Goal: Find specific page/section: Find specific page/section

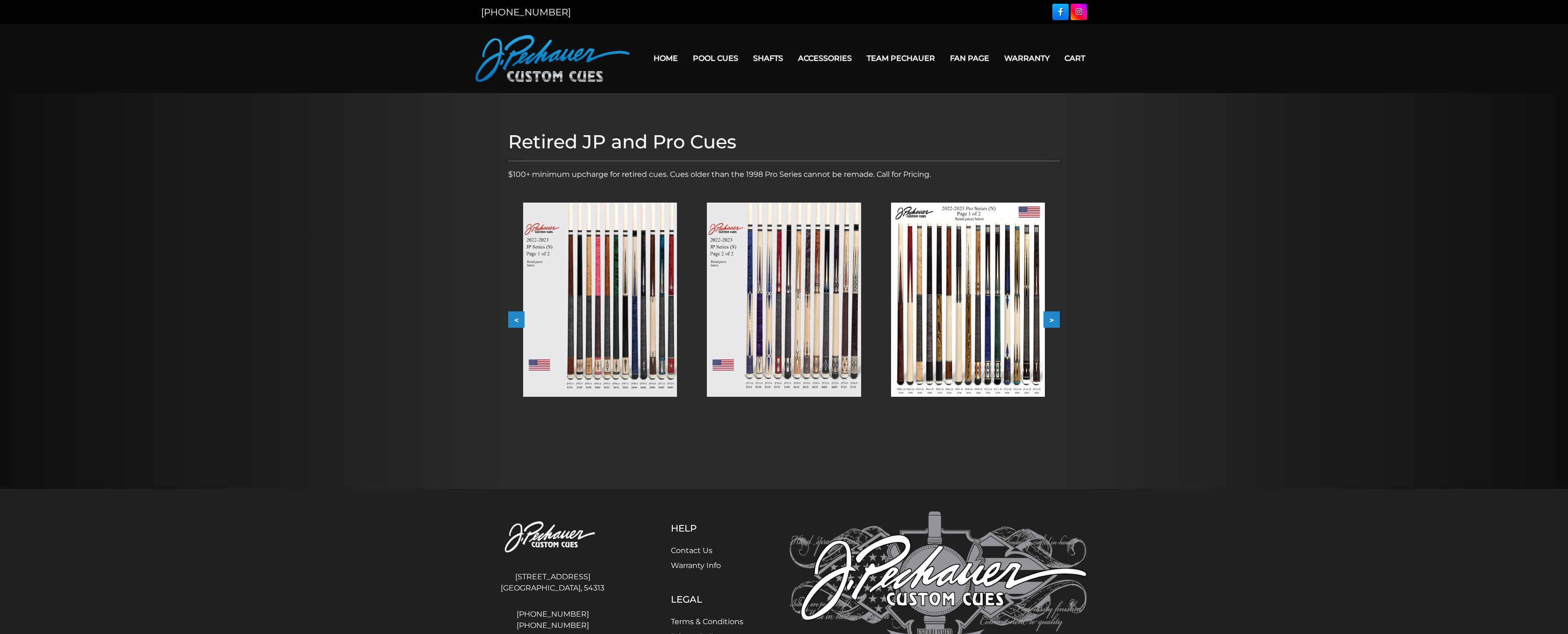
click at [1053, 319] on button ">" at bounding box center [1051, 320] width 16 height 16
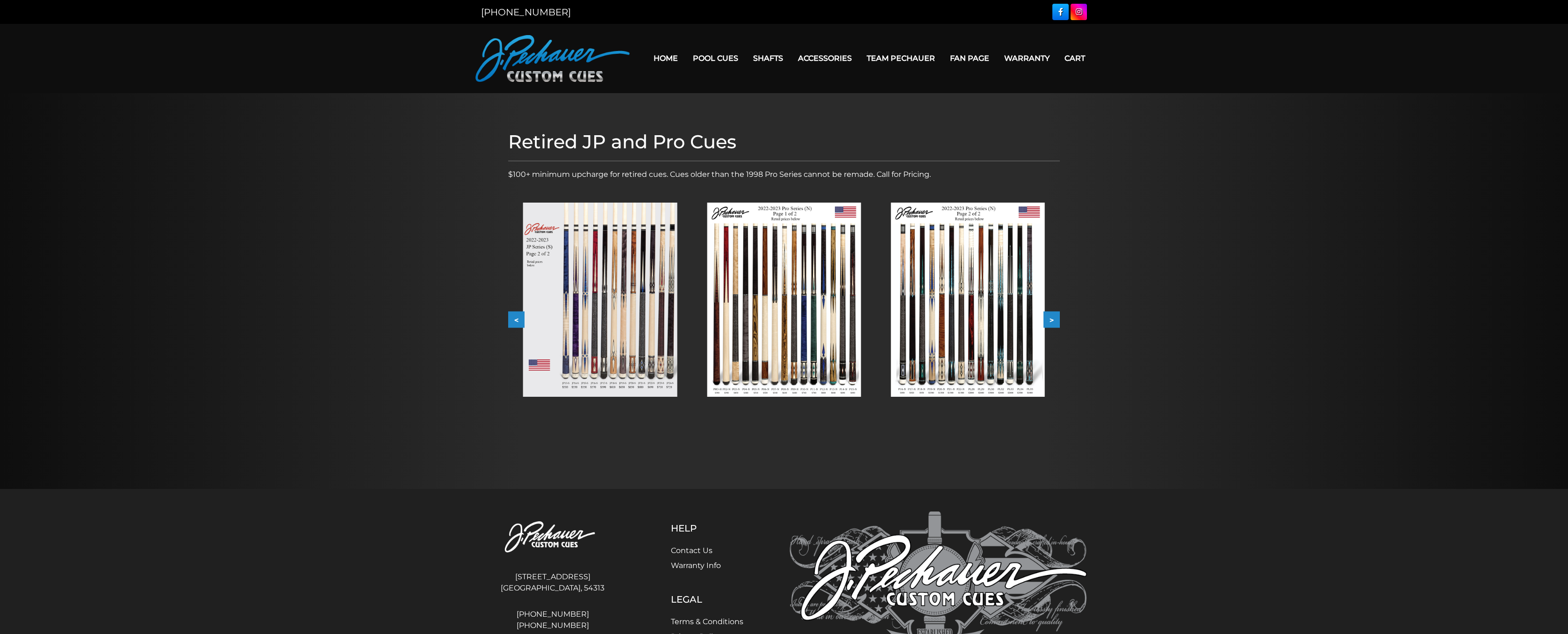
click at [1053, 319] on button ">" at bounding box center [1051, 320] width 16 height 16
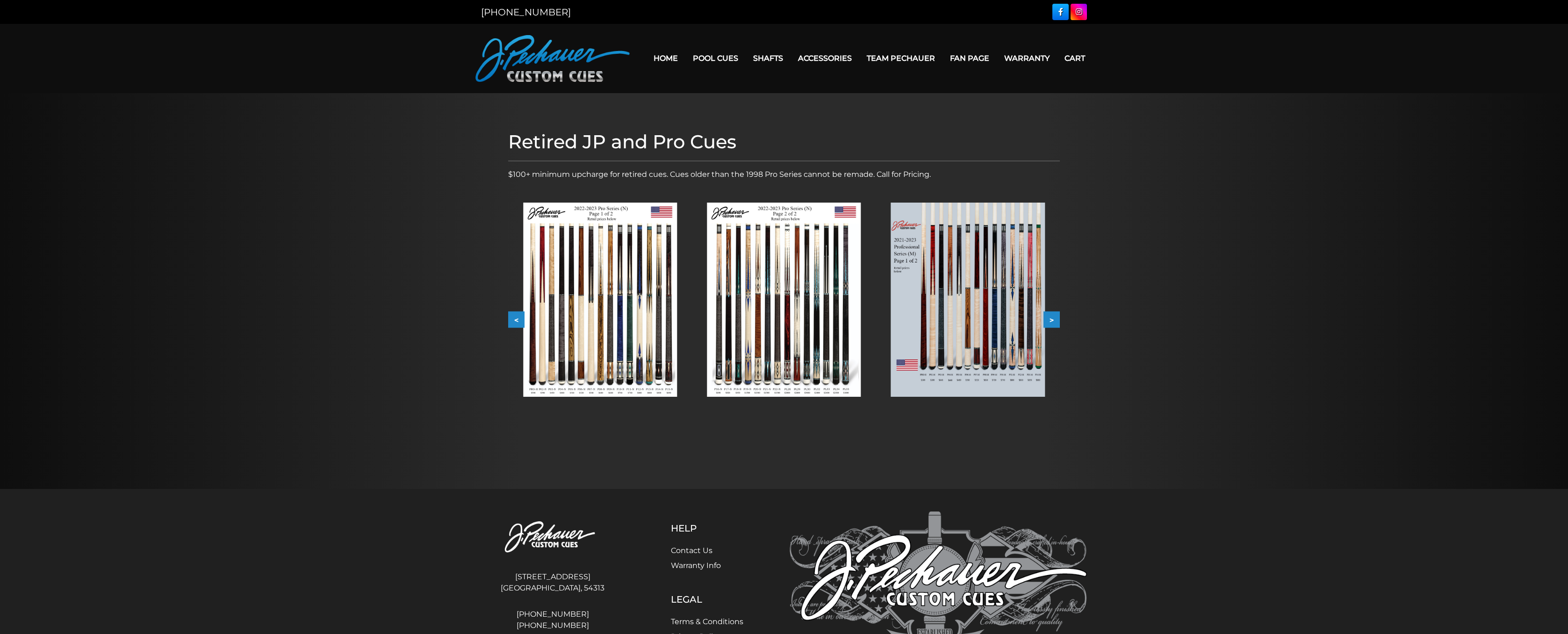
click at [1053, 319] on button ">" at bounding box center [1051, 320] width 16 height 16
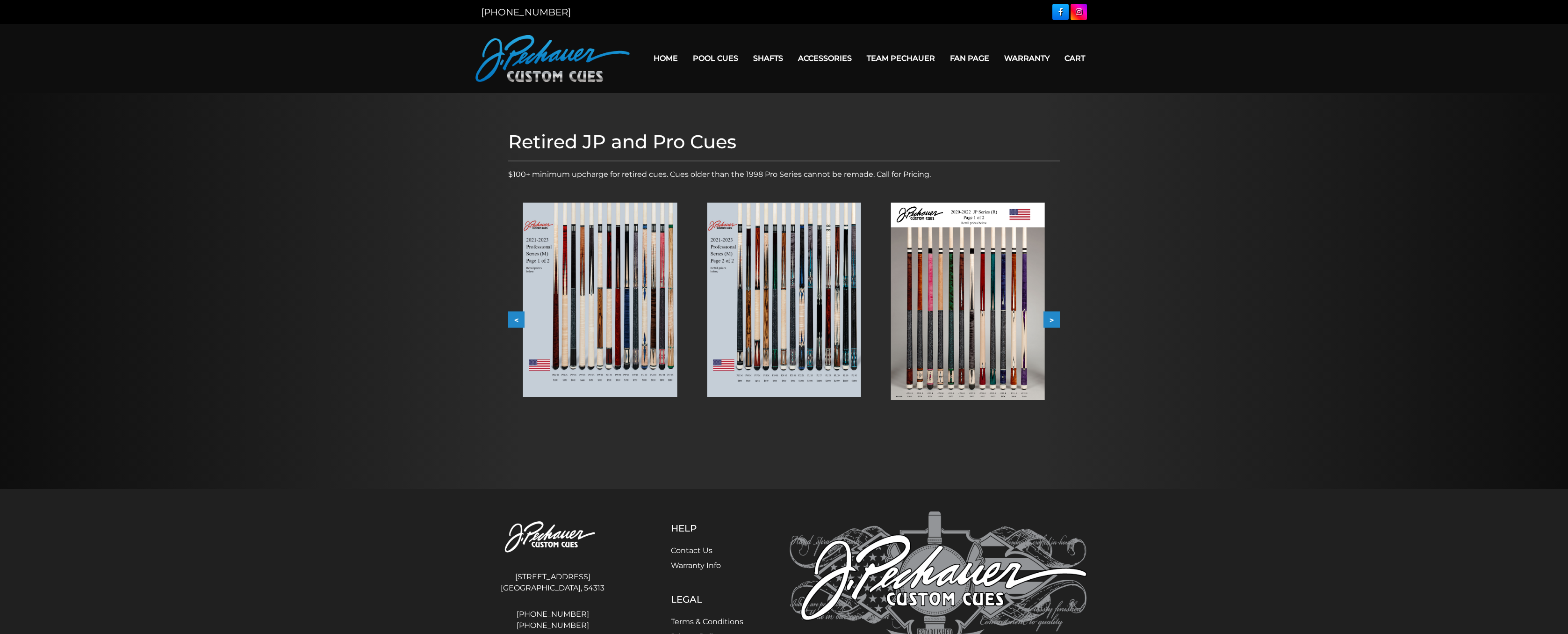
click at [1053, 319] on button ">" at bounding box center [1051, 320] width 16 height 16
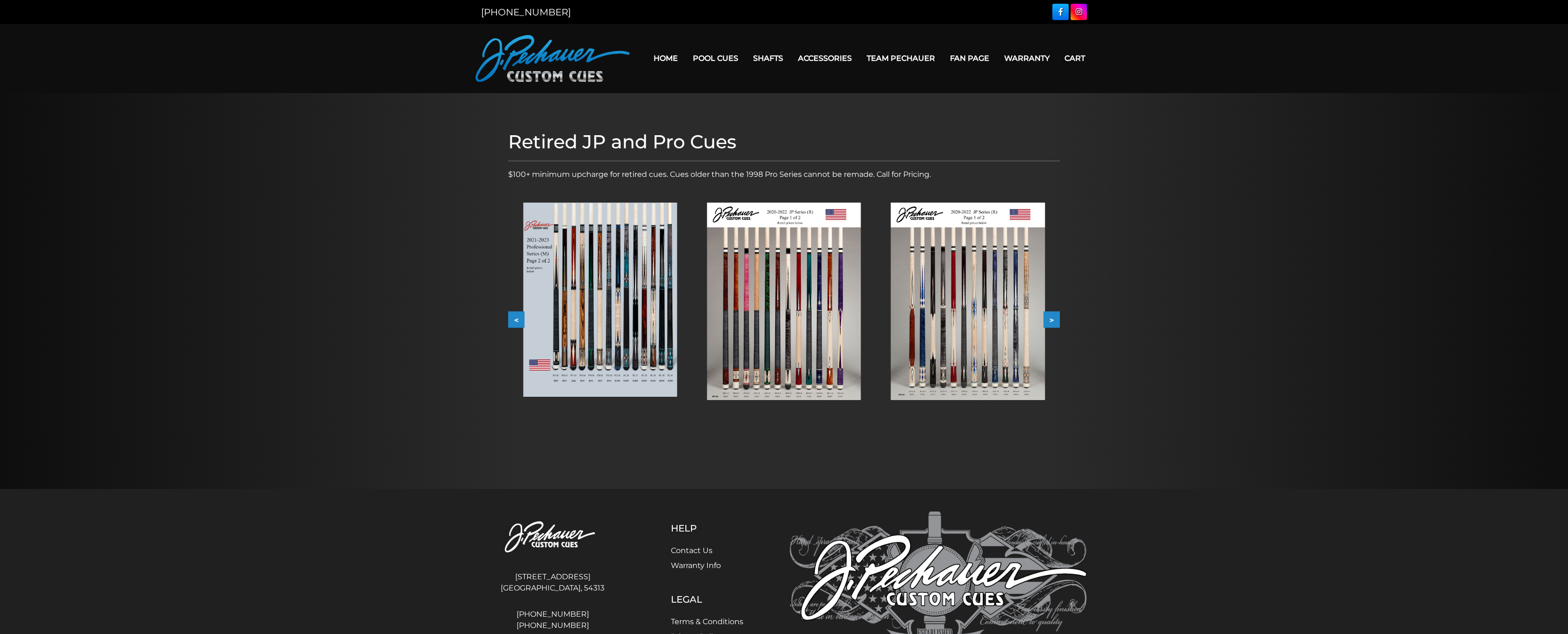
click at [1053, 319] on button ">" at bounding box center [1051, 320] width 16 height 16
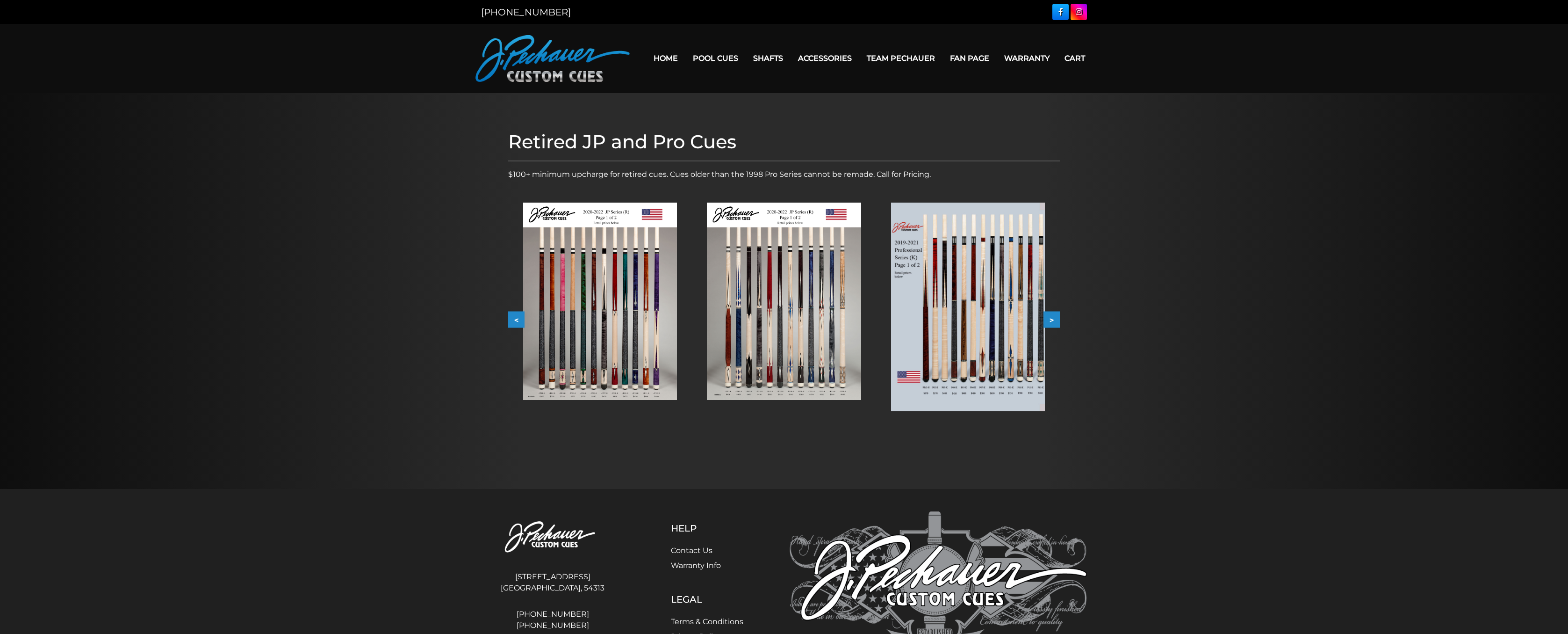
click at [1053, 319] on button ">" at bounding box center [1051, 320] width 16 height 16
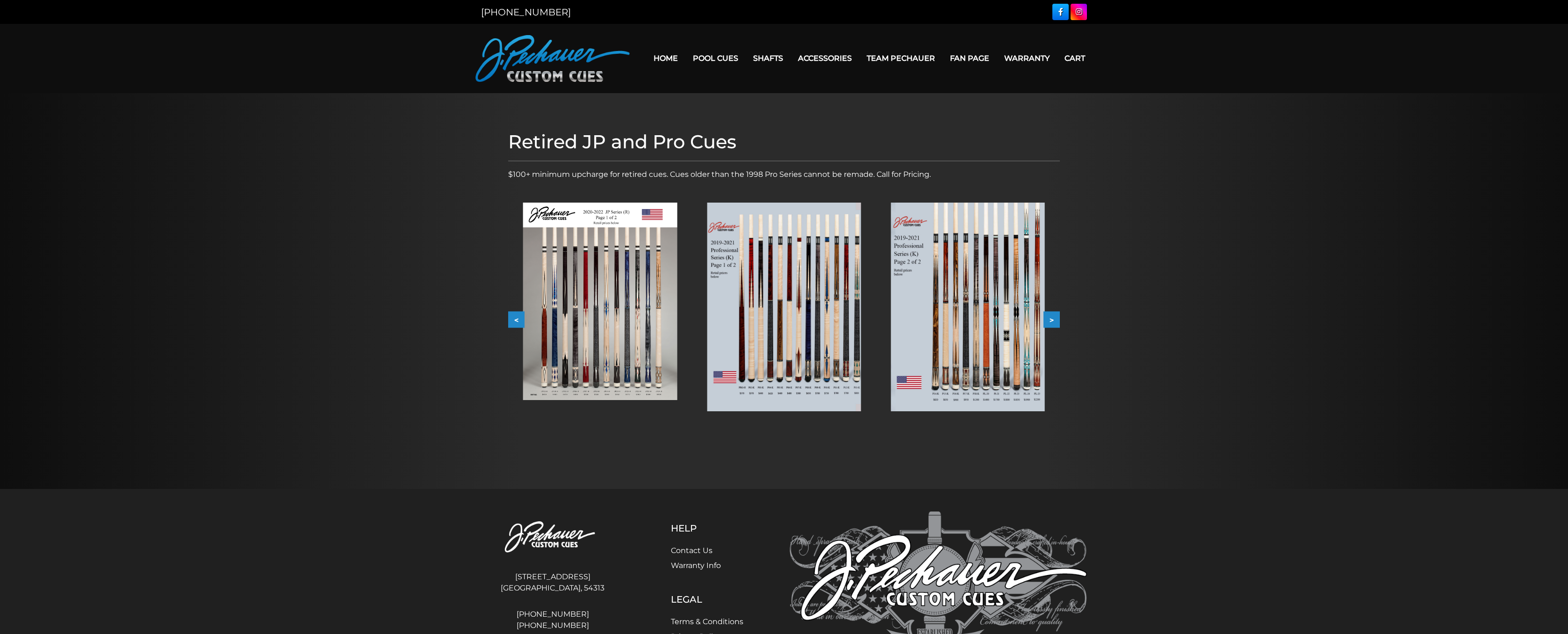
click at [1053, 319] on button ">" at bounding box center [1051, 320] width 16 height 16
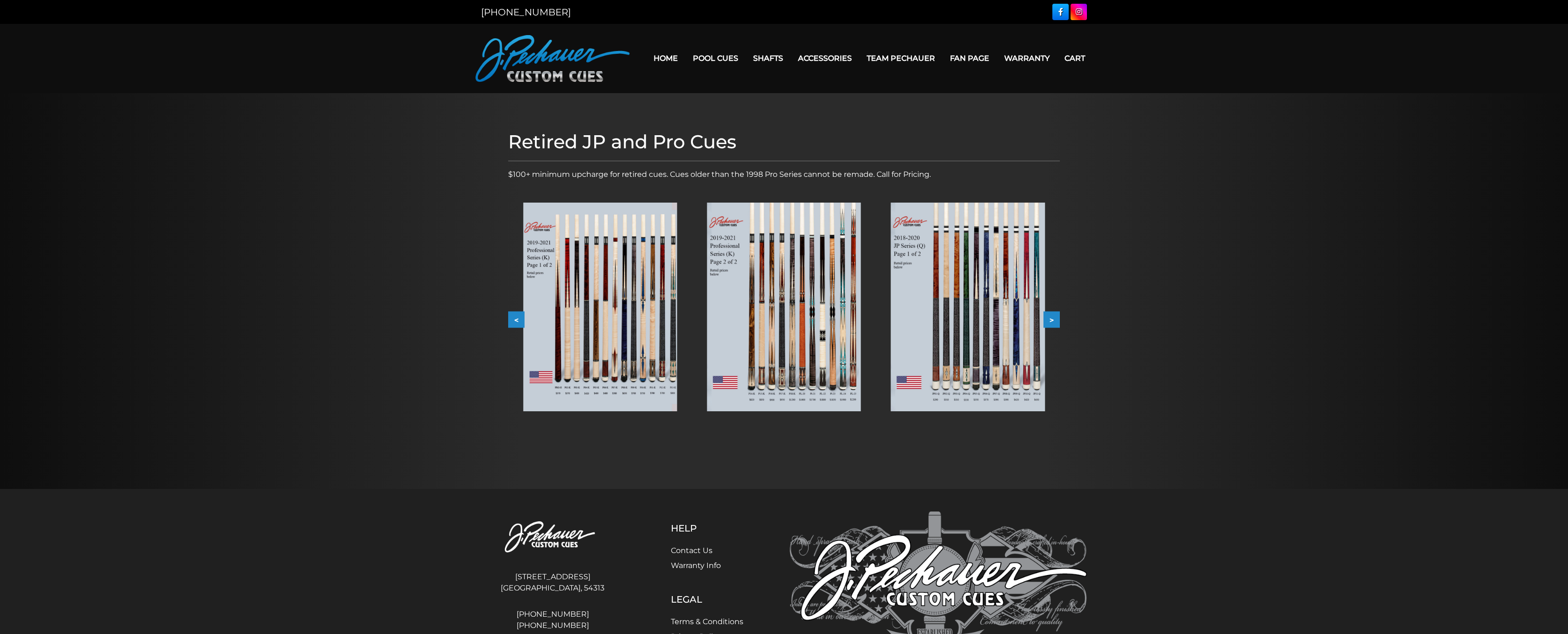
click at [1053, 319] on button ">" at bounding box center [1051, 320] width 16 height 16
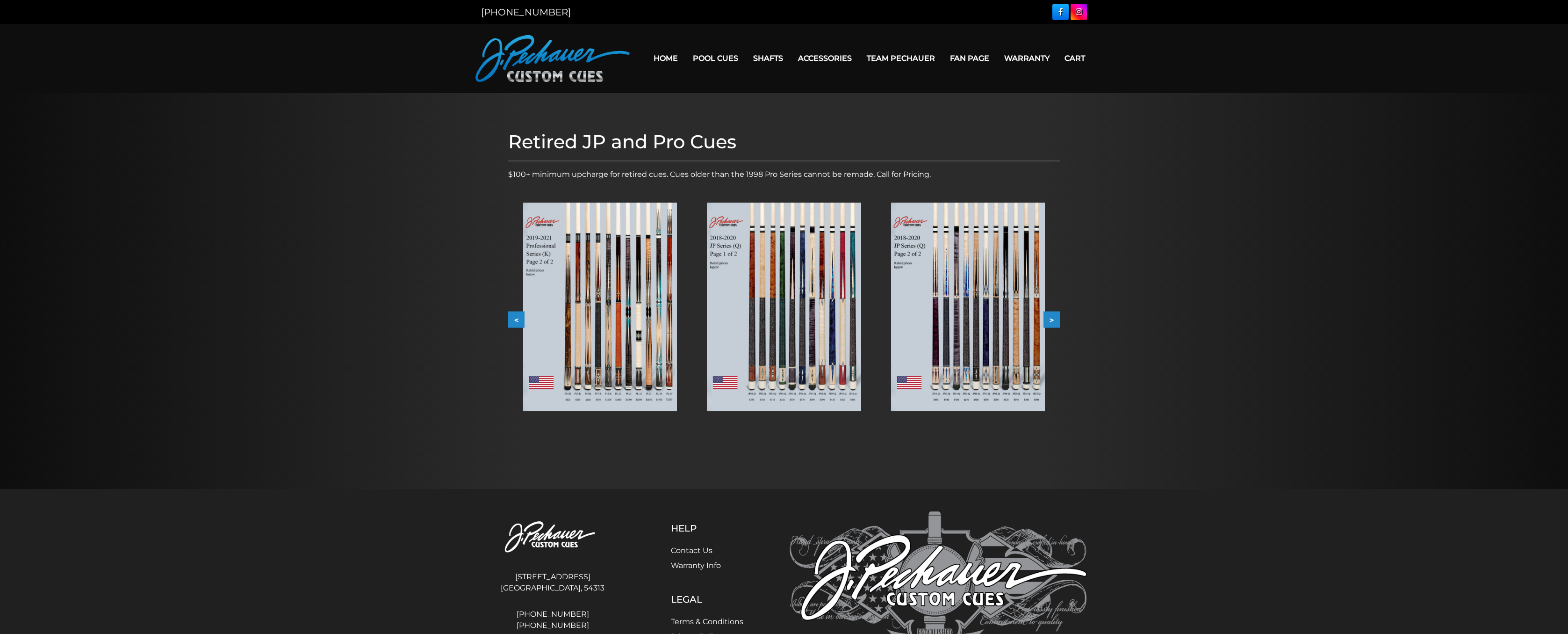
click at [1053, 319] on button ">" at bounding box center [1051, 320] width 16 height 16
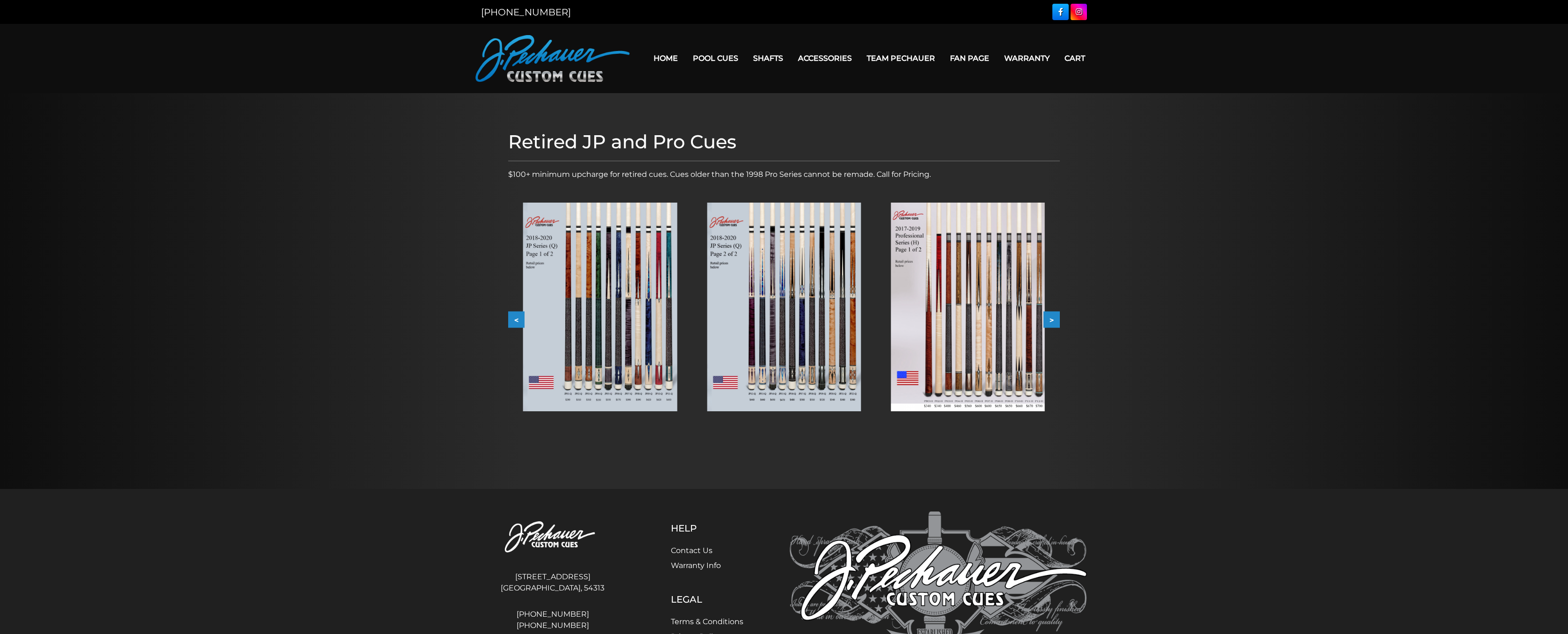
click at [1053, 319] on button ">" at bounding box center [1051, 320] width 16 height 16
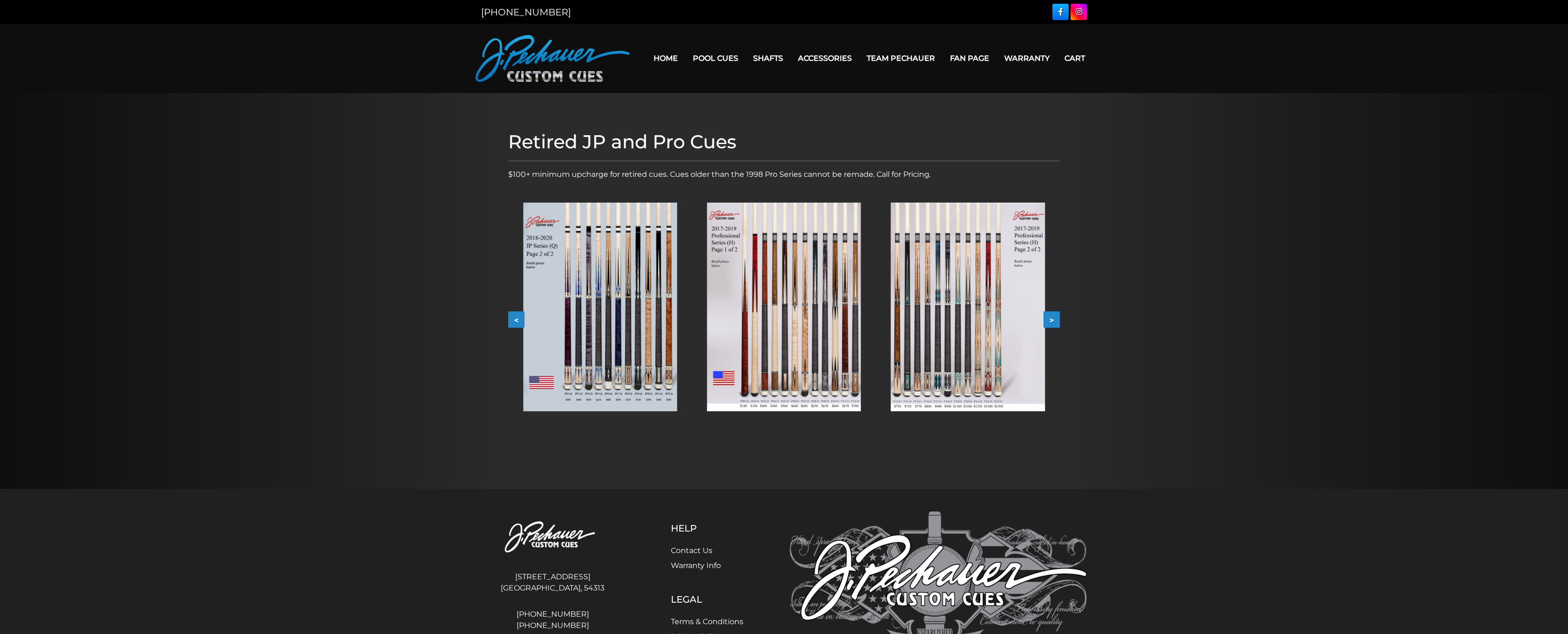
click at [1053, 319] on button ">" at bounding box center [1051, 320] width 16 height 16
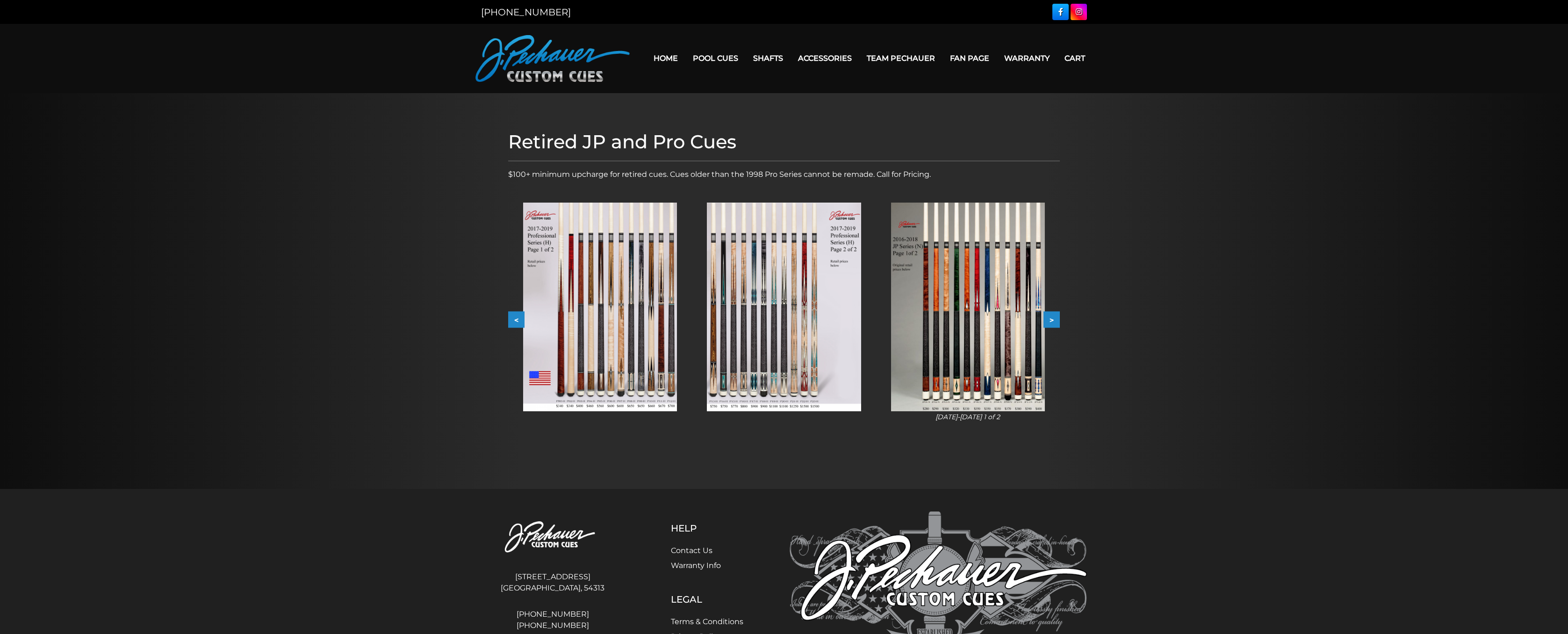
click at [1053, 319] on button ">" at bounding box center [1051, 320] width 16 height 16
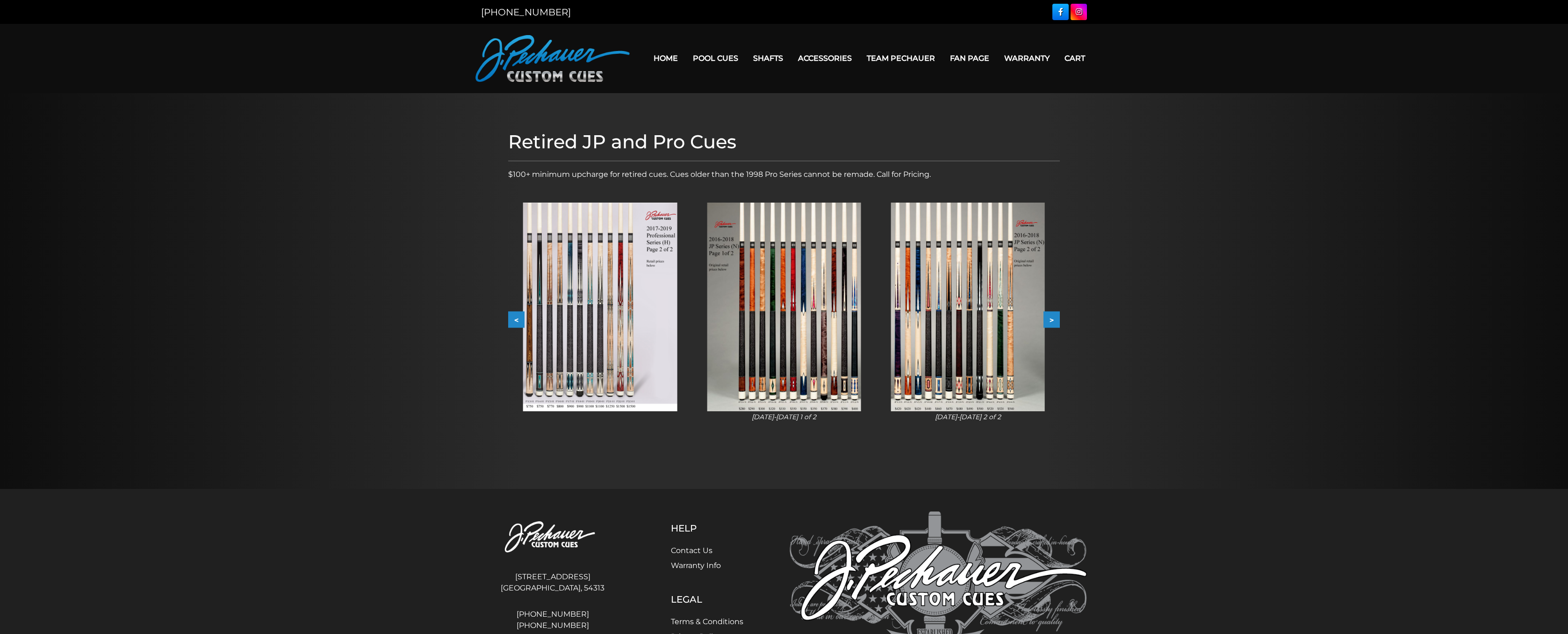
click at [1053, 319] on button ">" at bounding box center [1051, 320] width 16 height 16
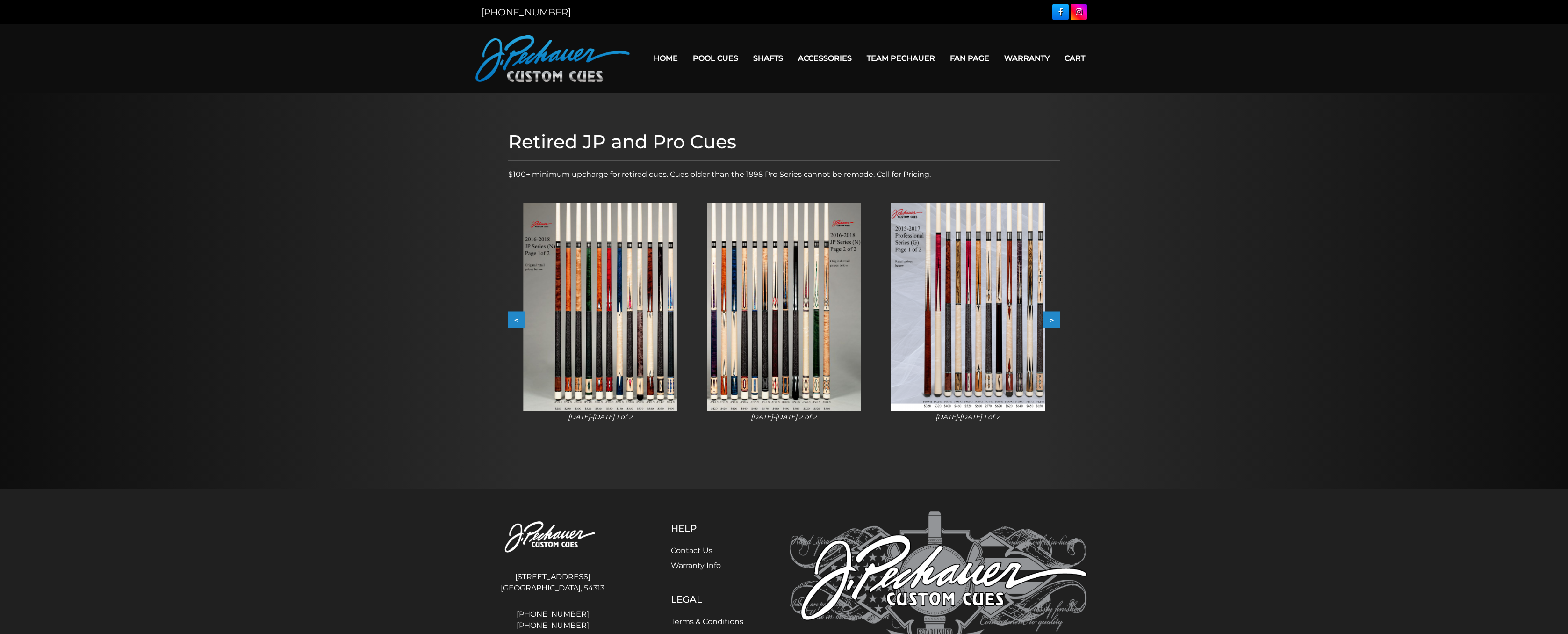
click at [1053, 319] on button ">" at bounding box center [1051, 320] width 16 height 16
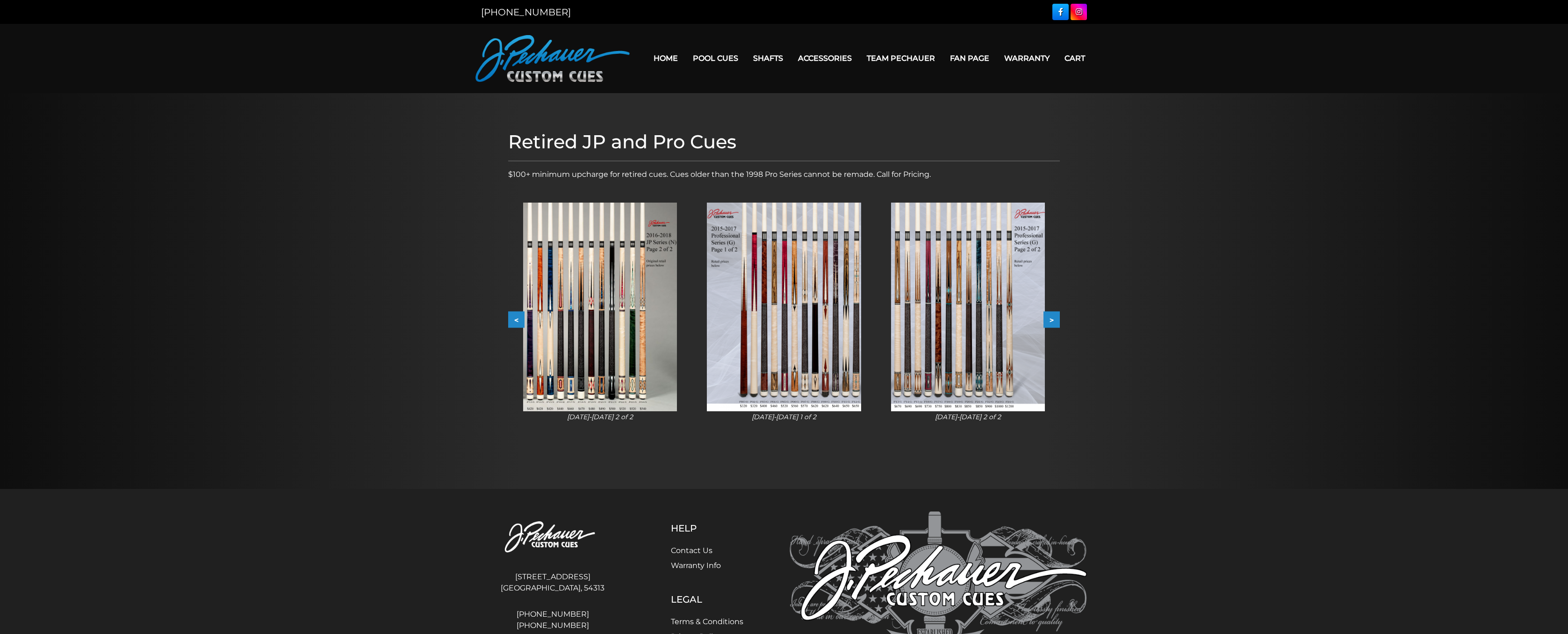
click at [1053, 319] on button ">" at bounding box center [1051, 320] width 16 height 16
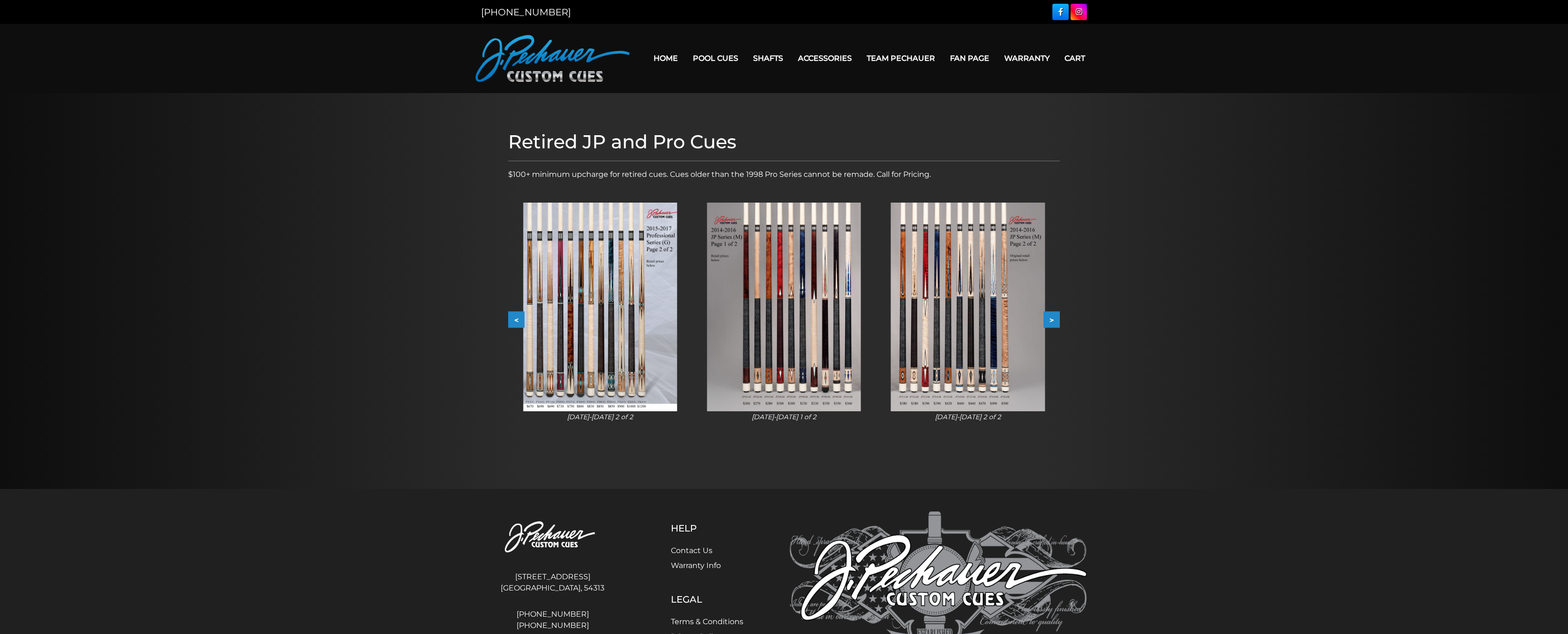
click at [1053, 319] on button ">" at bounding box center [1051, 320] width 16 height 16
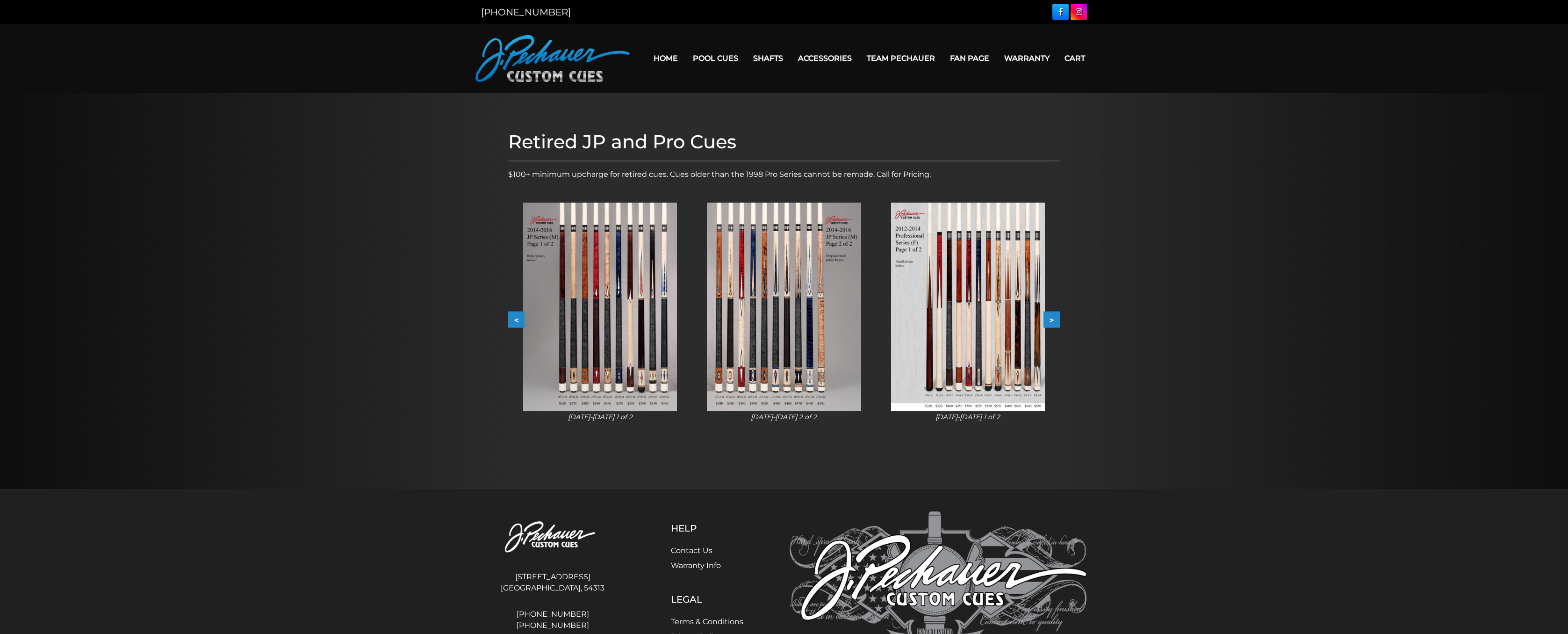
click at [1053, 319] on button ">" at bounding box center [1051, 320] width 16 height 16
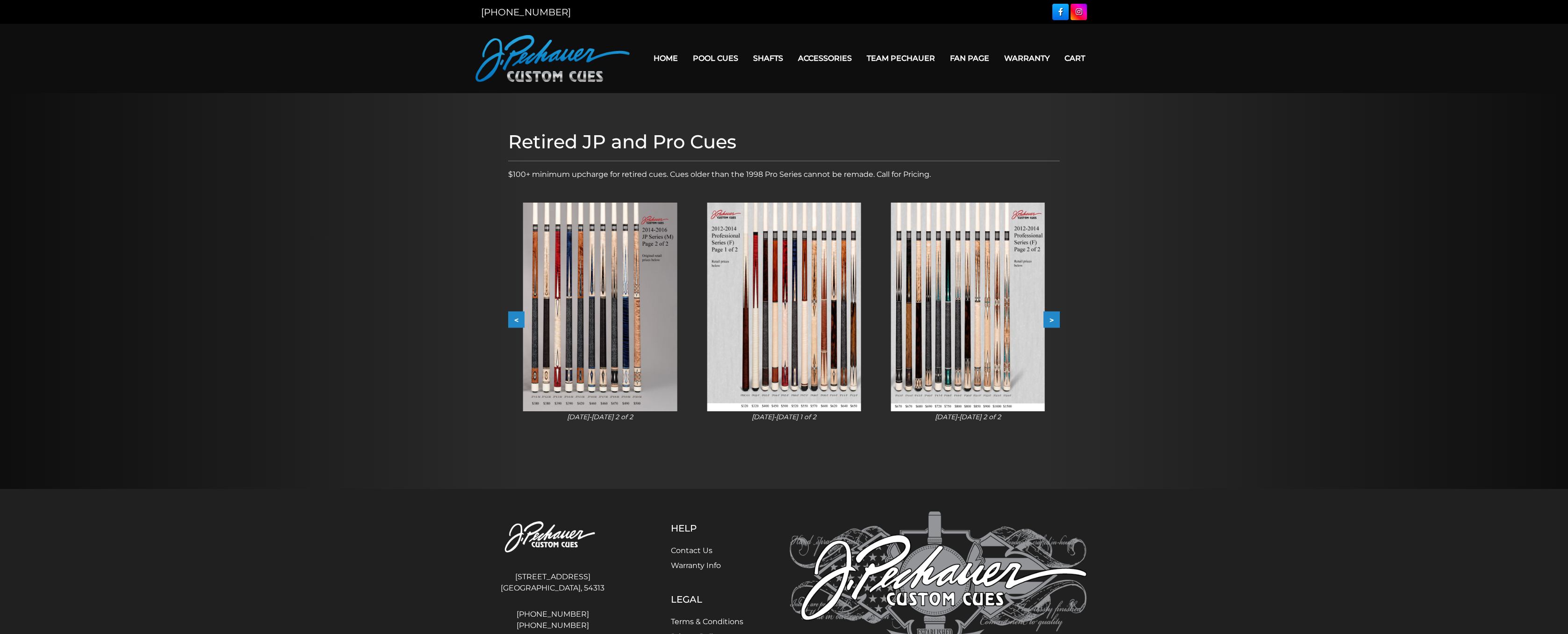
click at [1053, 319] on button ">" at bounding box center [1051, 320] width 16 height 16
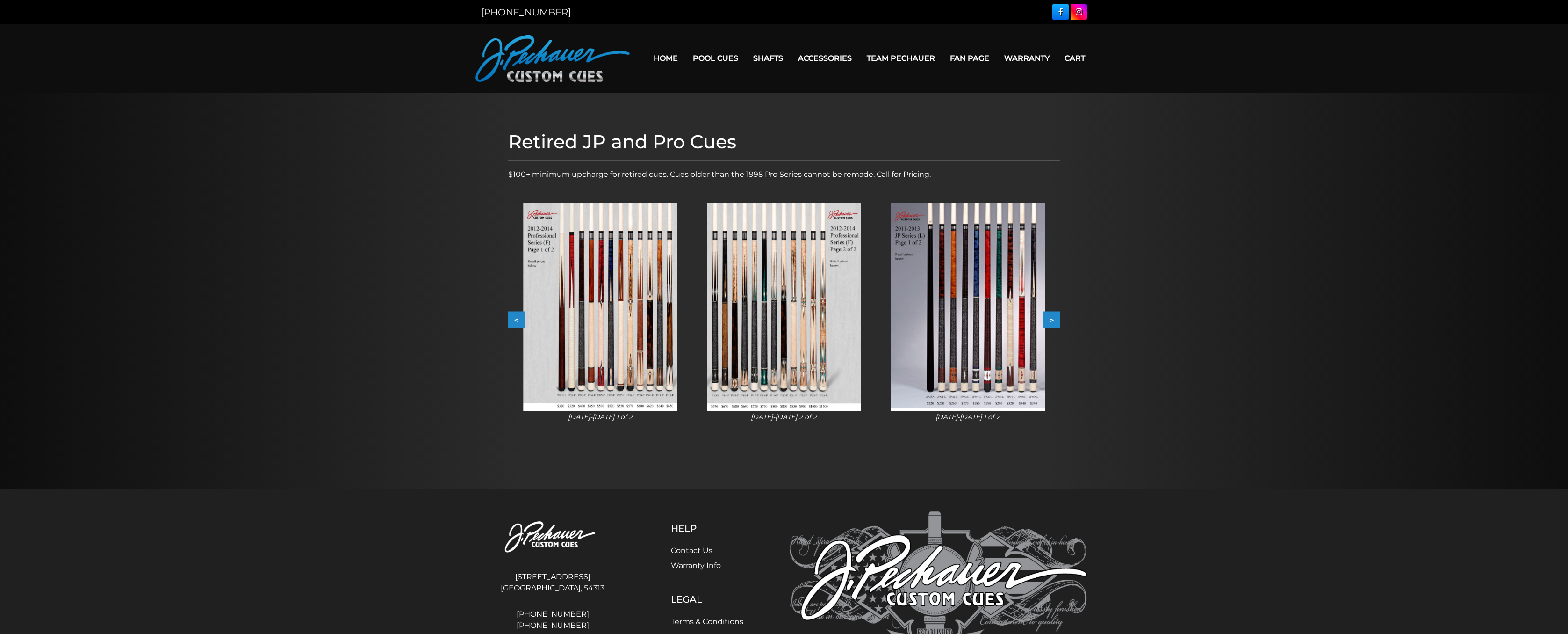
click at [1053, 319] on button ">" at bounding box center [1051, 320] width 16 height 16
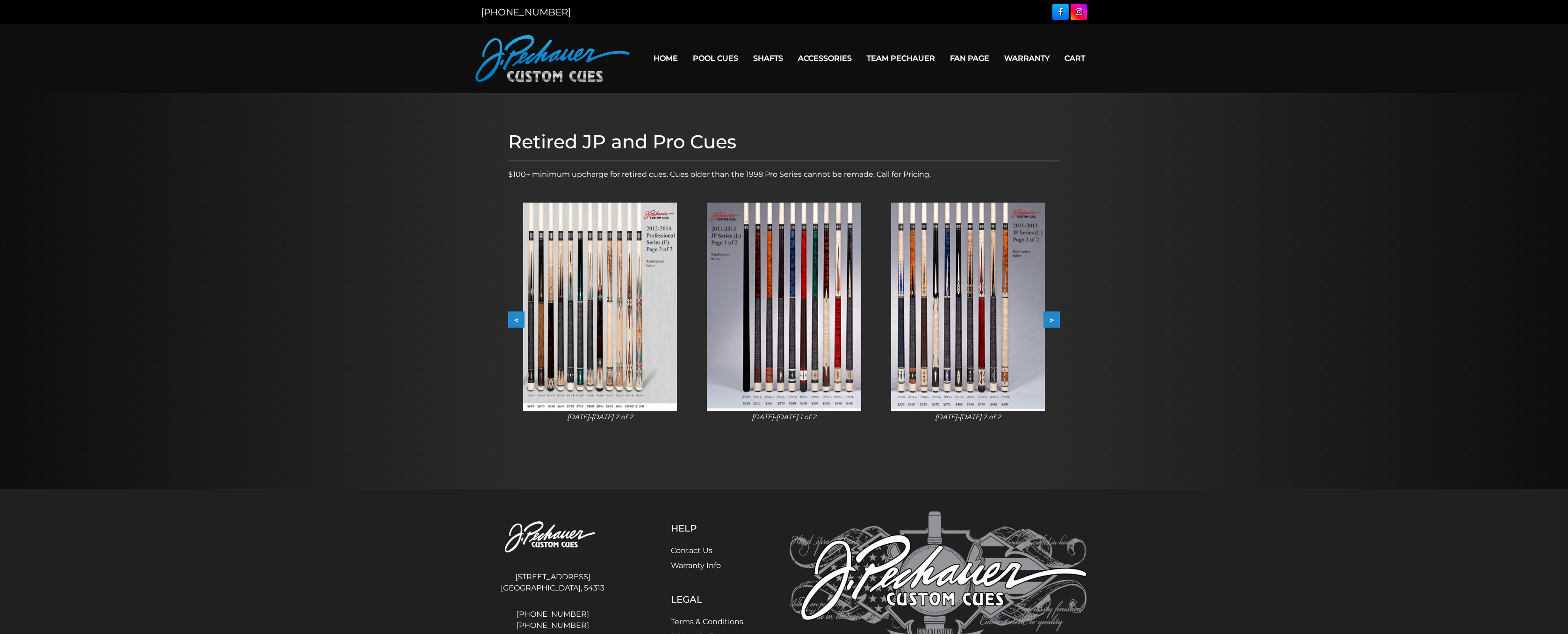
click at [1053, 319] on button ">" at bounding box center [1051, 320] width 16 height 16
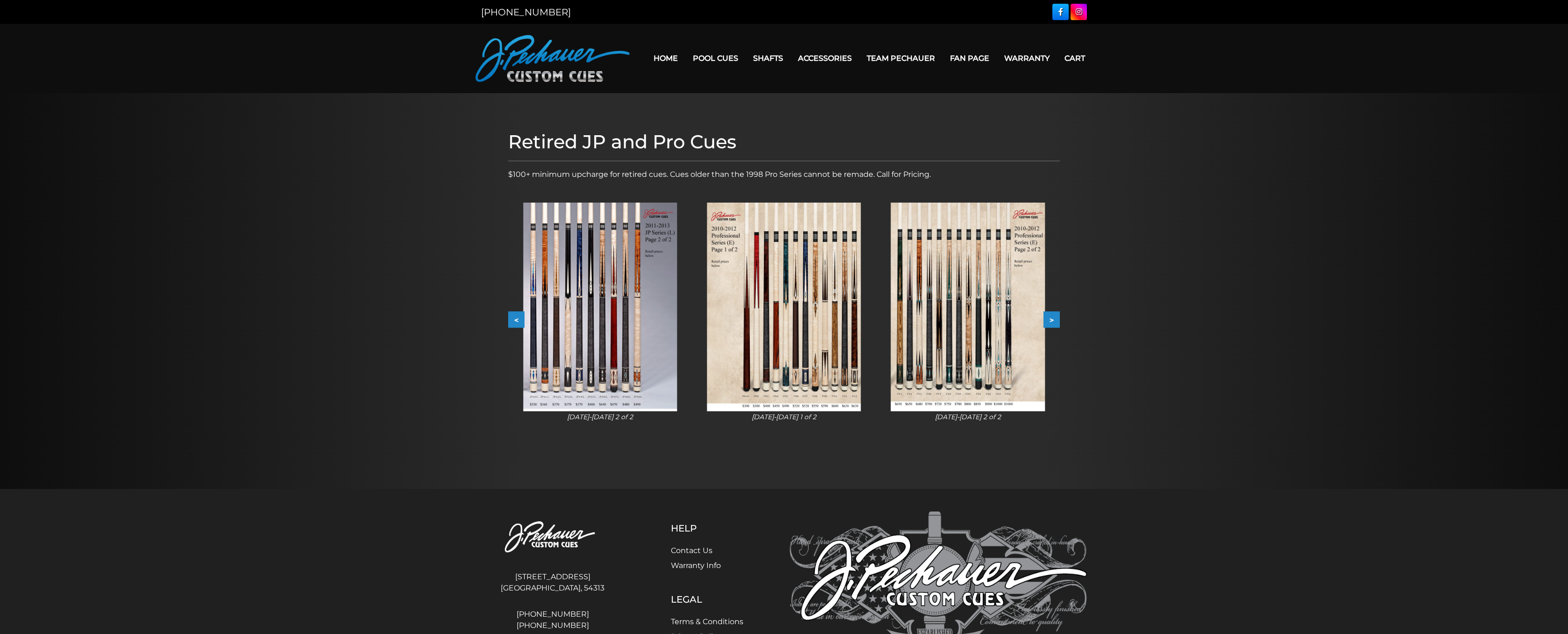
click at [1053, 319] on button ">" at bounding box center [1051, 320] width 16 height 16
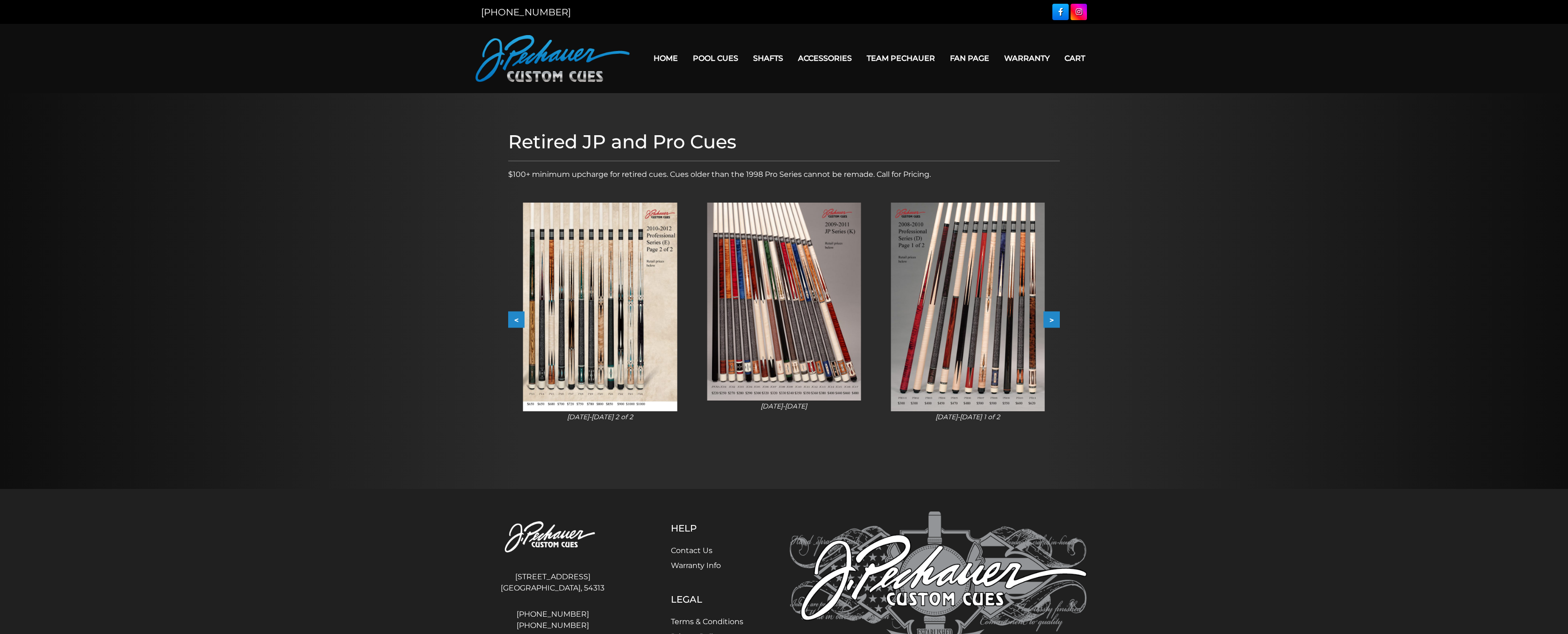
click at [1053, 319] on button ">" at bounding box center [1051, 320] width 16 height 16
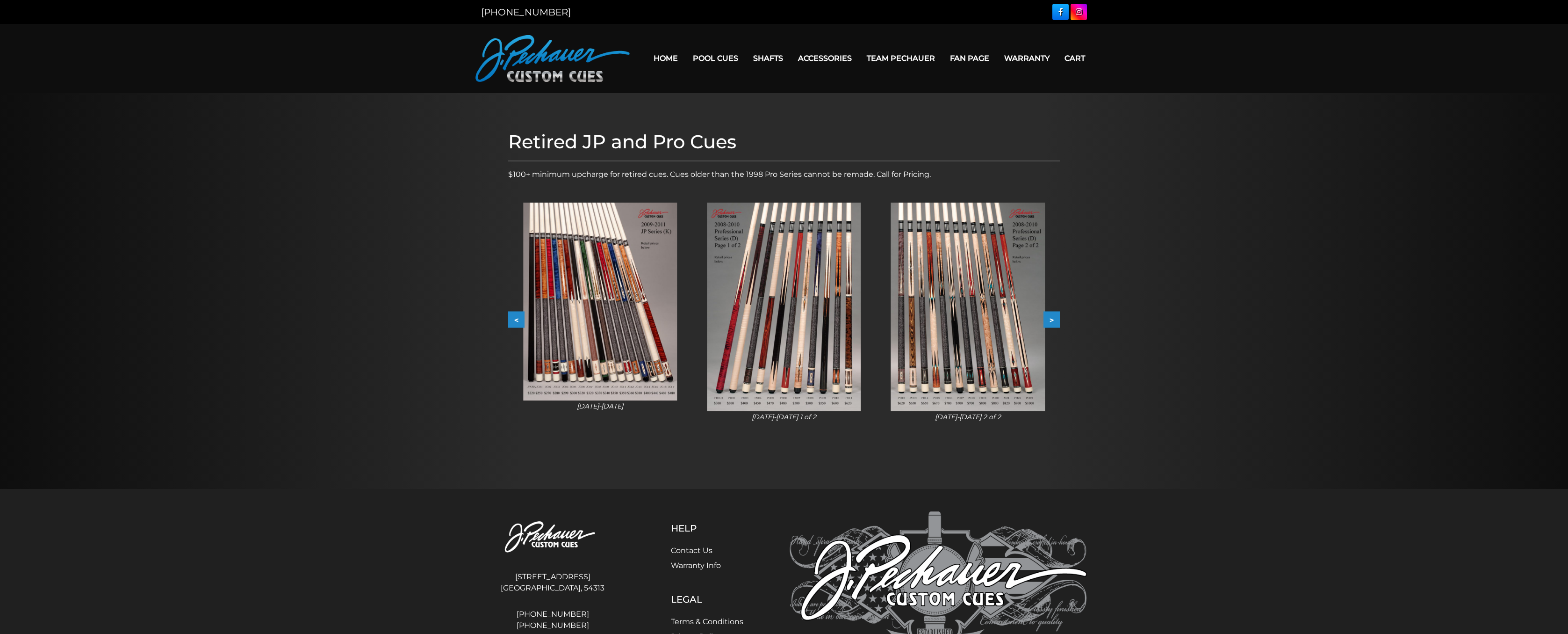
click at [1053, 319] on button ">" at bounding box center [1051, 320] width 16 height 16
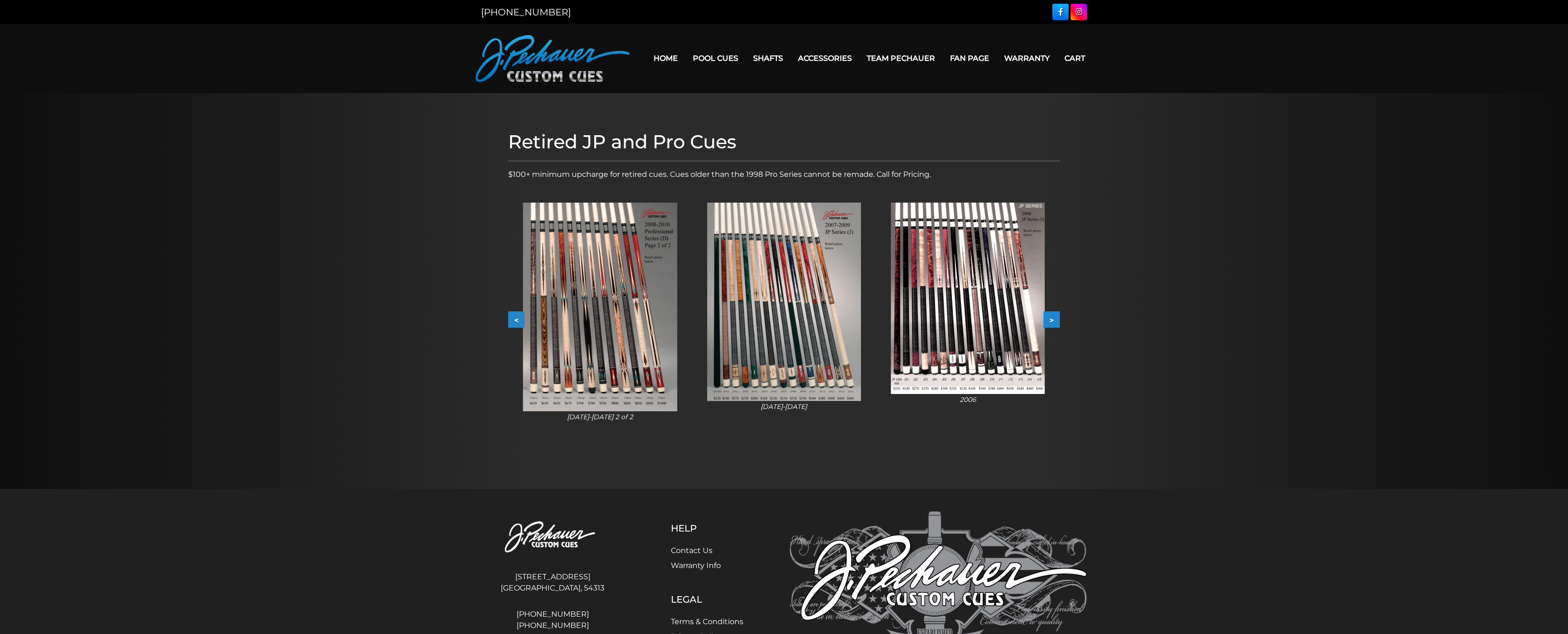
click at [1053, 319] on button ">" at bounding box center [1051, 320] width 16 height 16
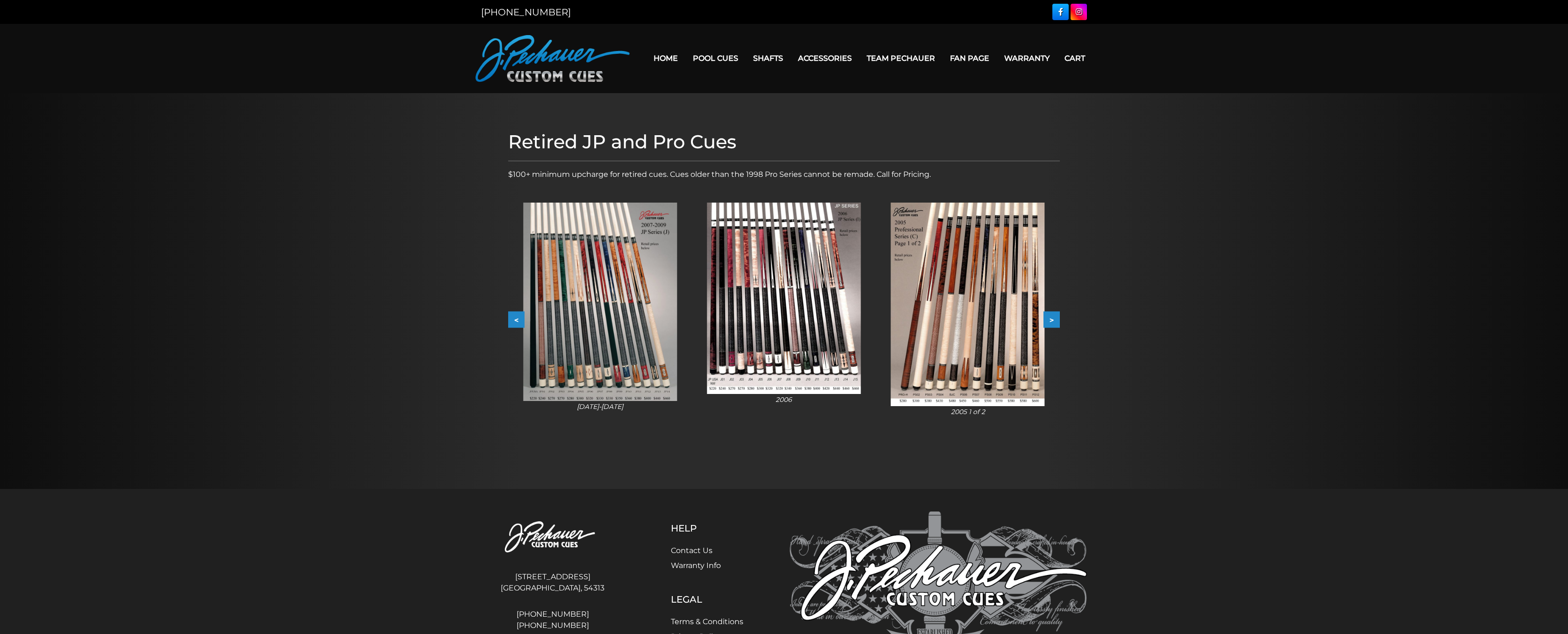
click at [1053, 319] on button ">" at bounding box center [1051, 320] width 16 height 16
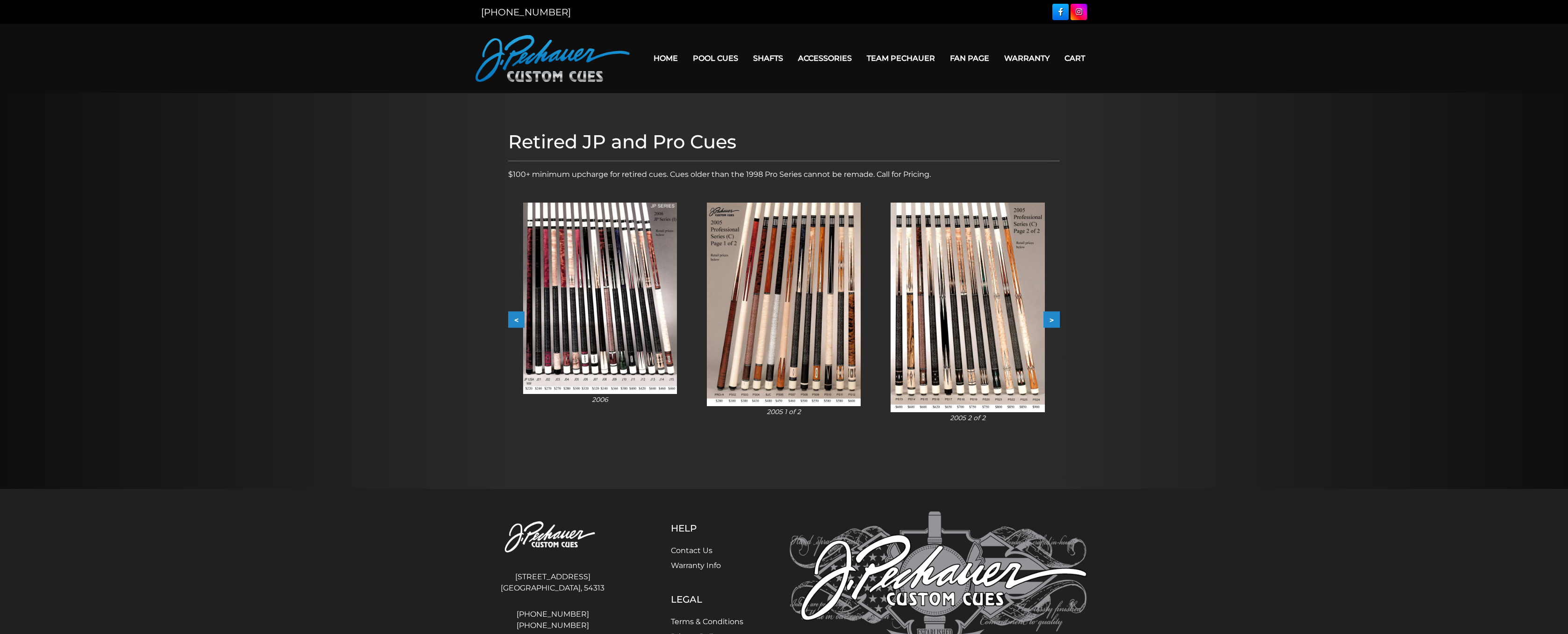
click at [1053, 319] on button ">" at bounding box center [1051, 320] width 16 height 16
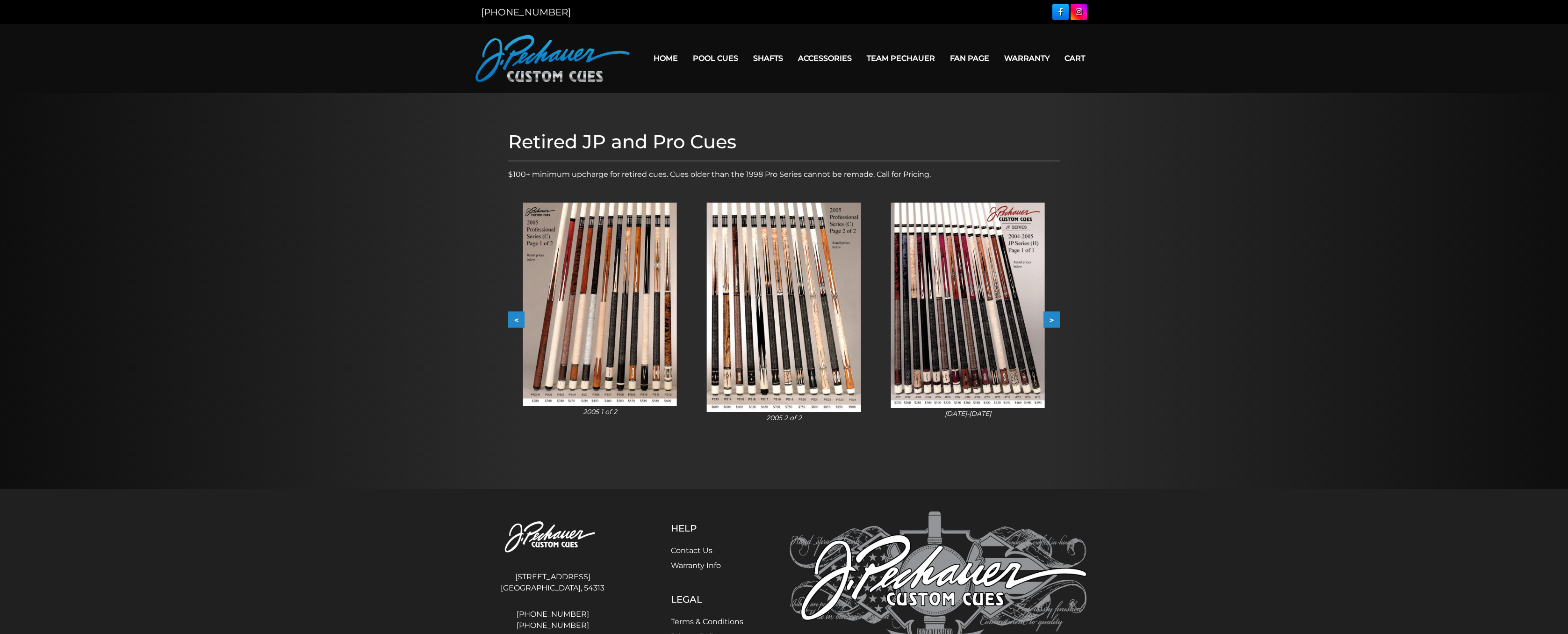
click at [1053, 319] on button ">" at bounding box center [1051, 320] width 16 height 16
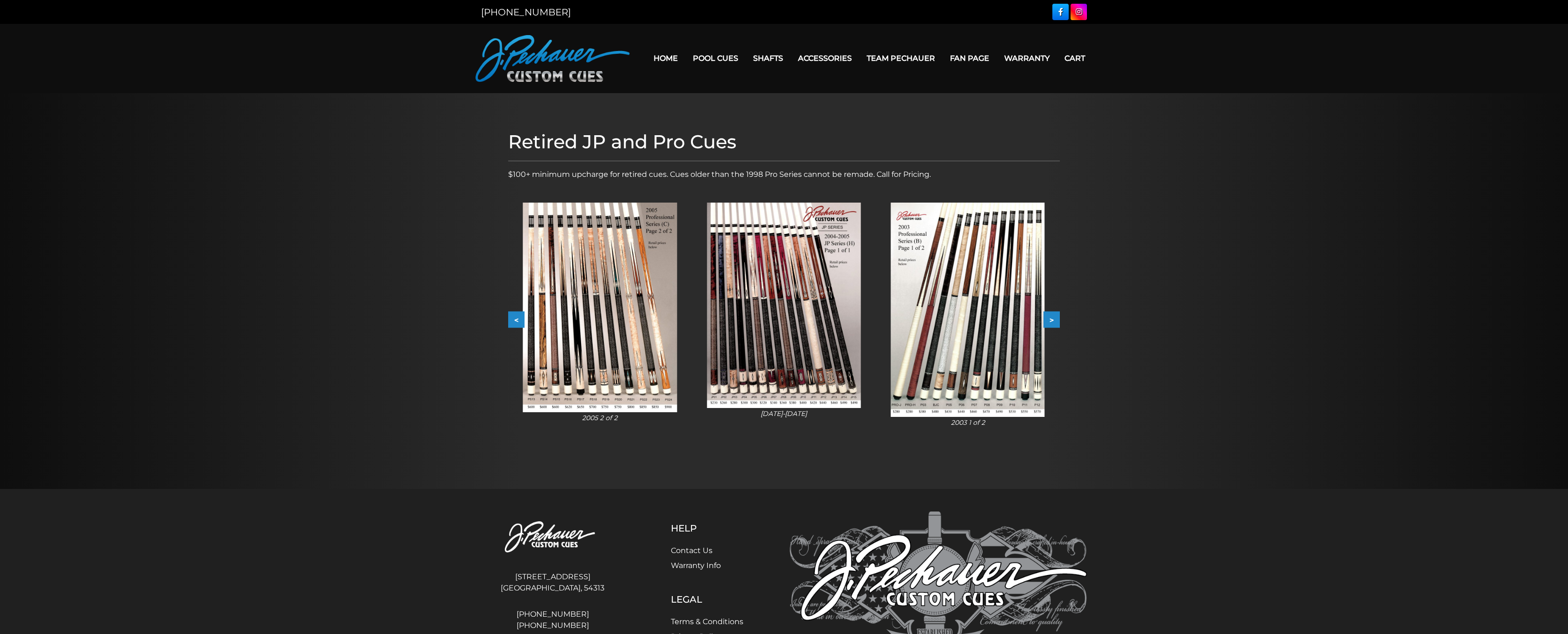
click at [1053, 319] on button ">" at bounding box center [1051, 320] width 16 height 16
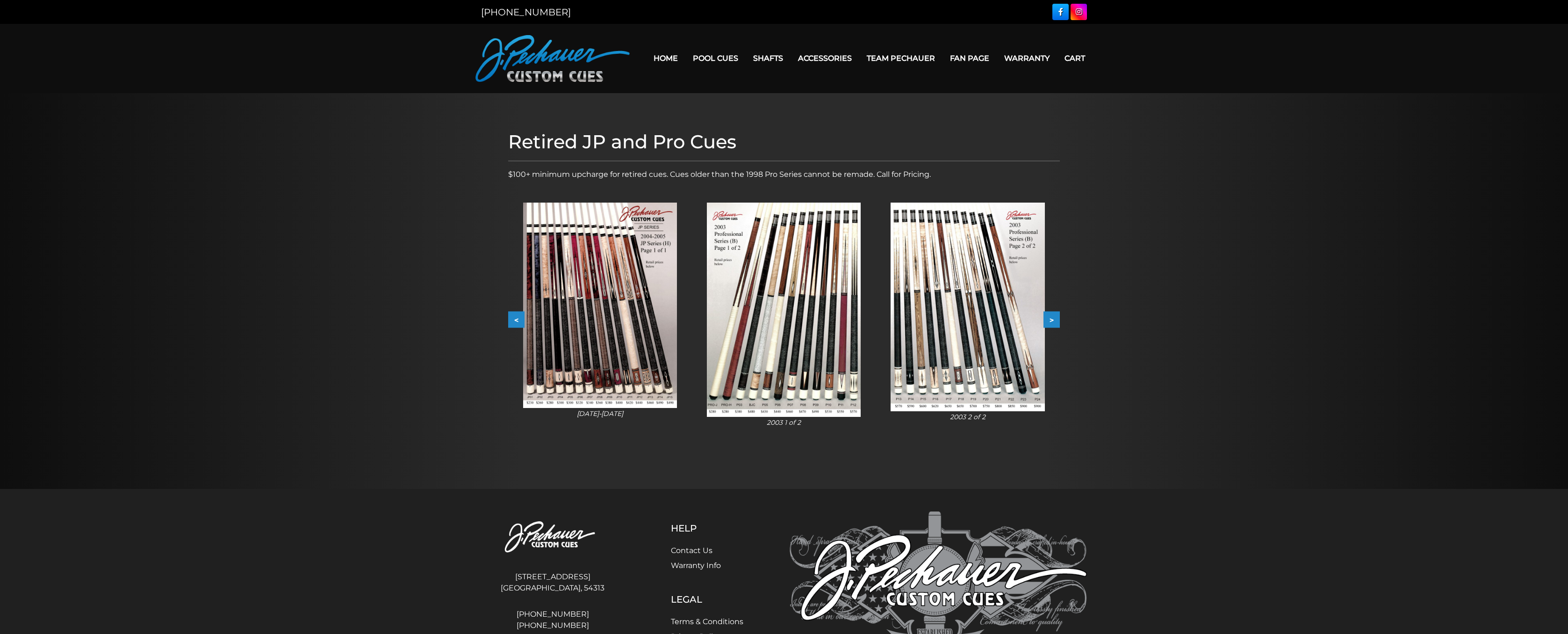
click at [1053, 319] on button ">" at bounding box center [1051, 320] width 16 height 16
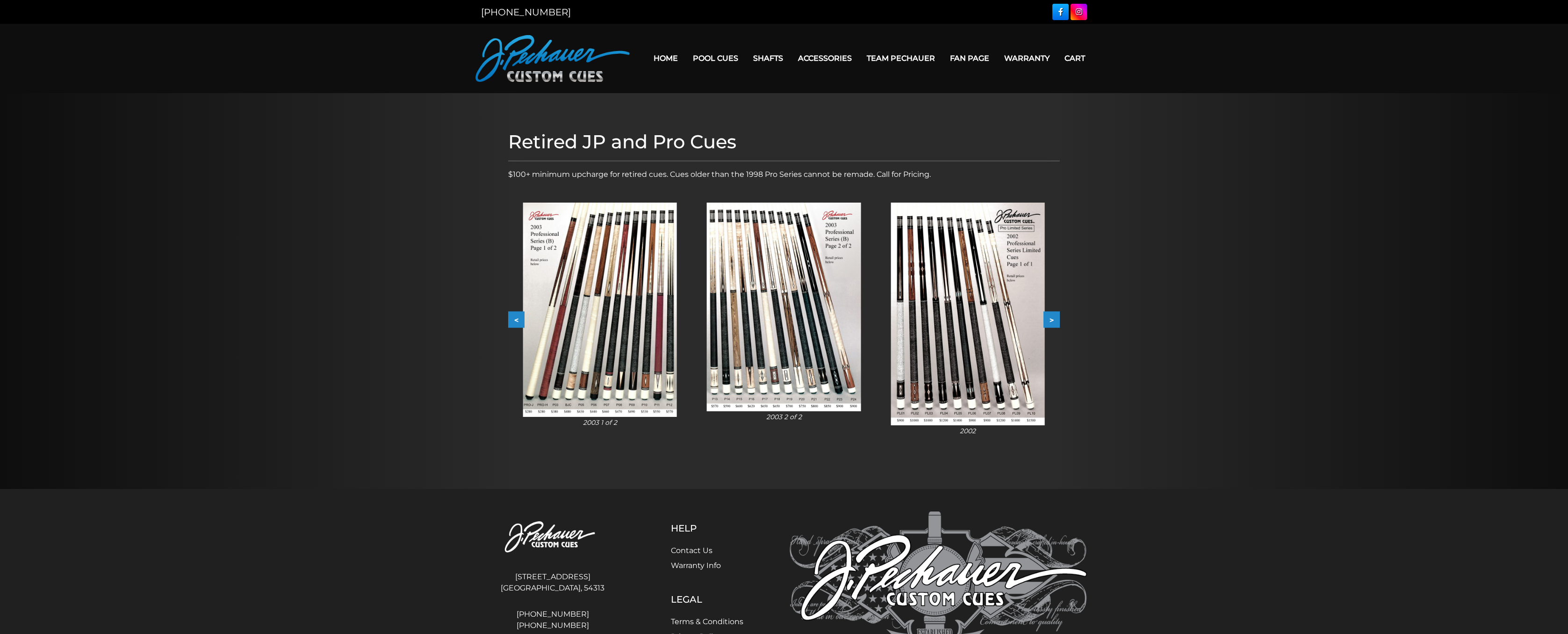
click at [1053, 319] on button ">" at bounding box center [1051, 320] width 16 height 16
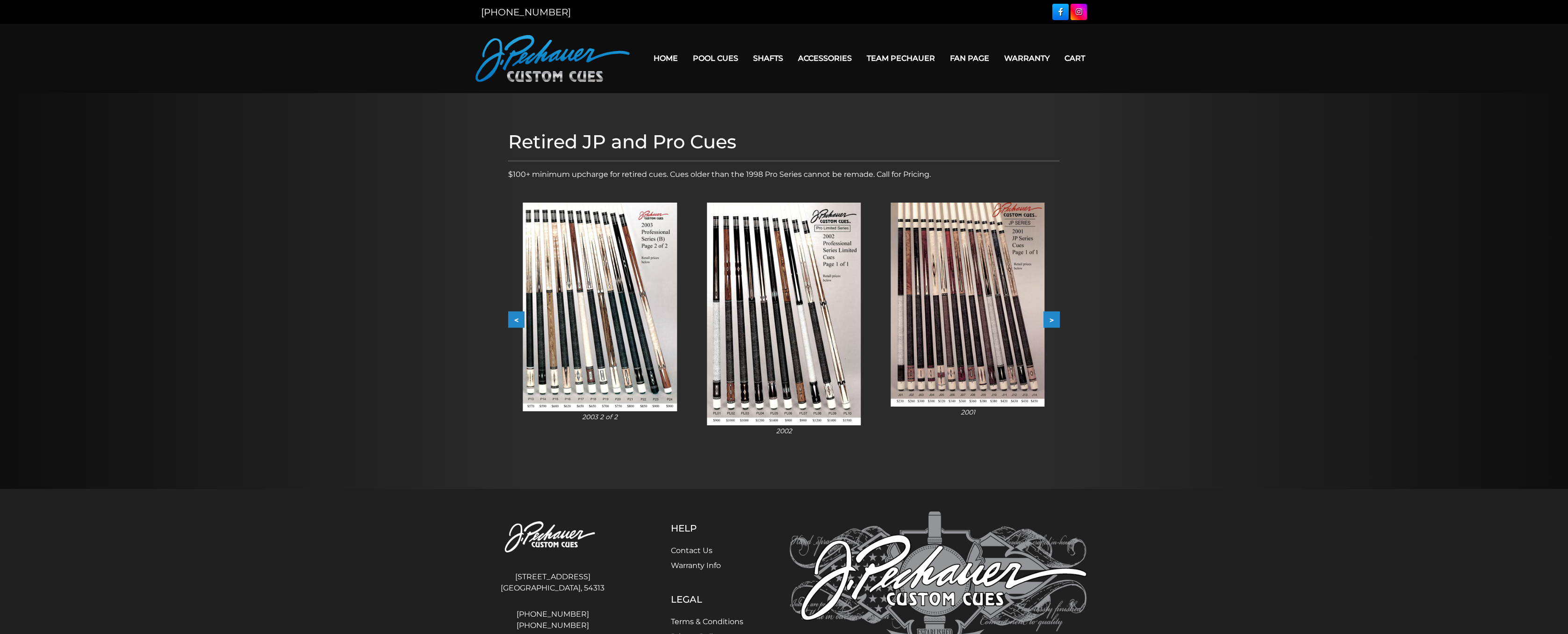
click at [1053, 319] on button ">" at bounding box center [1051, 320] width 16 height 16
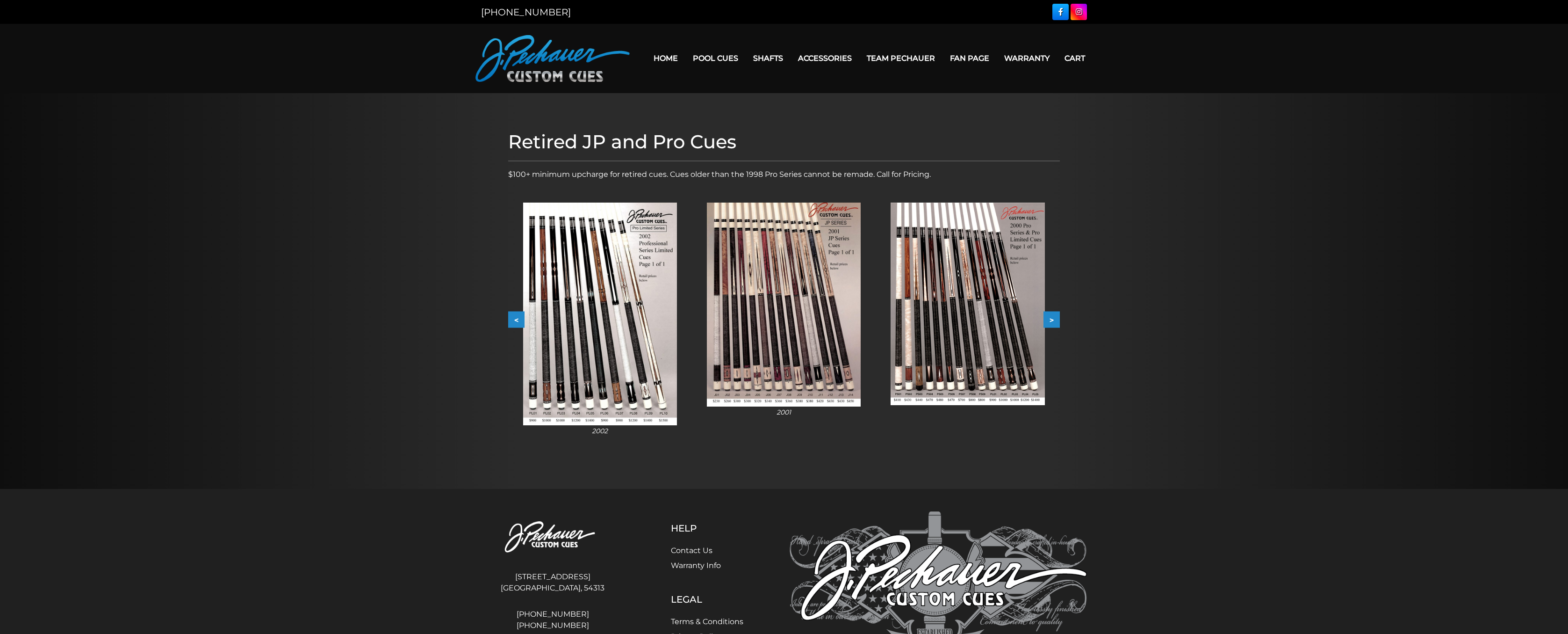
click at [1053, 319] on button ">" at bounding box center [1051, 320] width 16 height 16
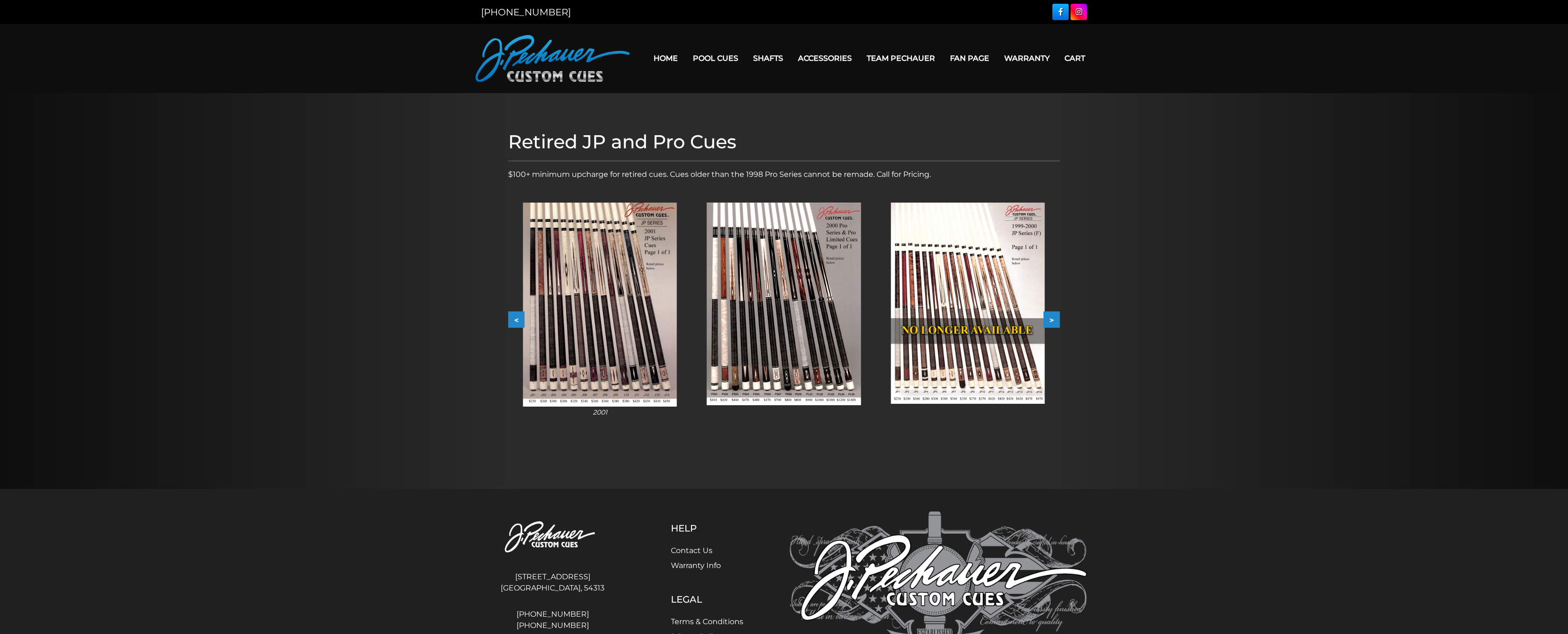
click at [1053, 319] on button ">" at bounding box center [1051, 320] width 16 height 16
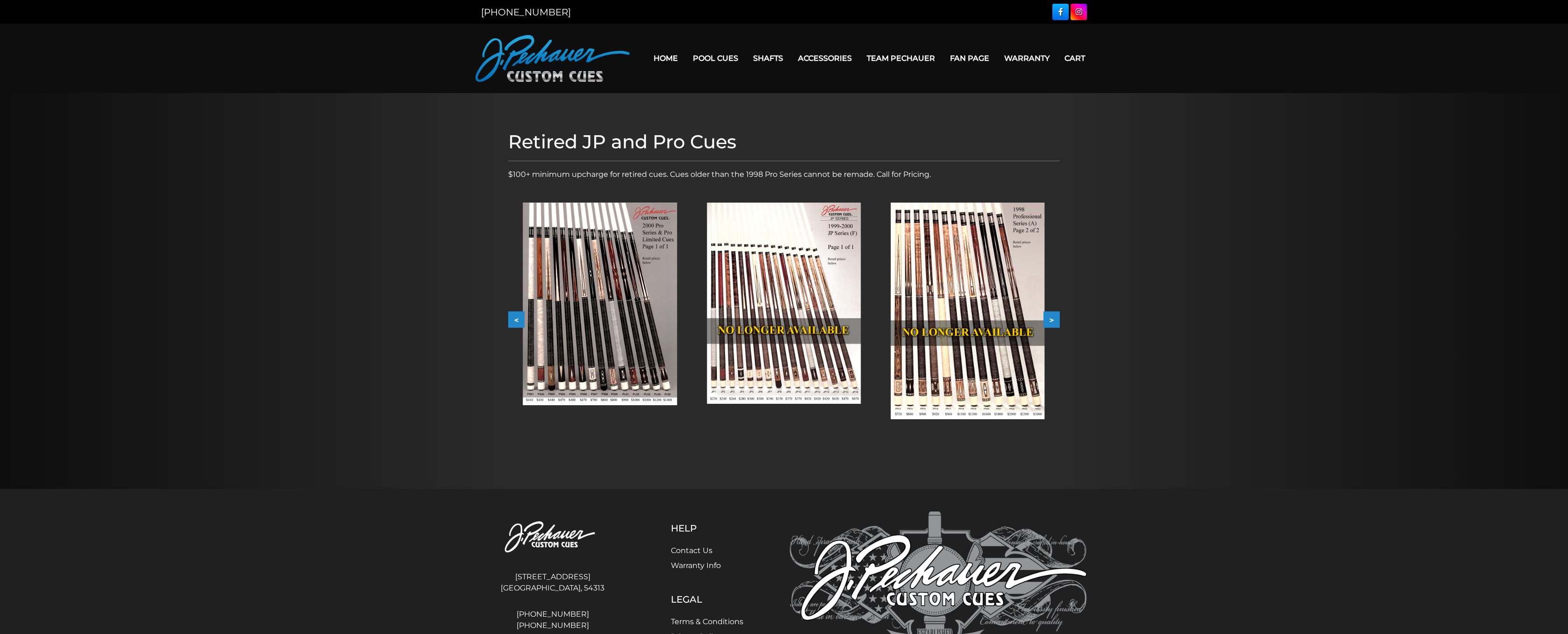
click at [1053, 319] on button ">" at bounding box center [1051, 320] width 16 height 16
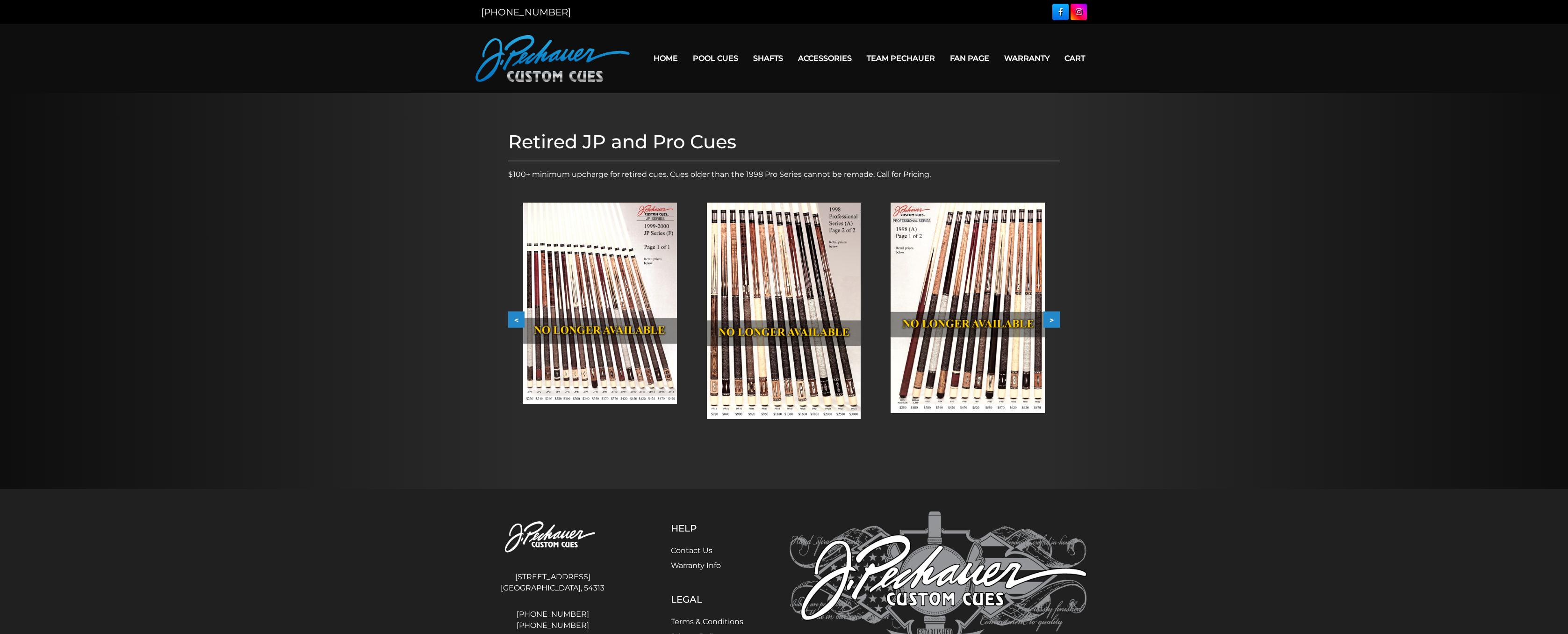
click at [1053, 319] on button ">" at bounding box center [1051, 320] width 16 height 16
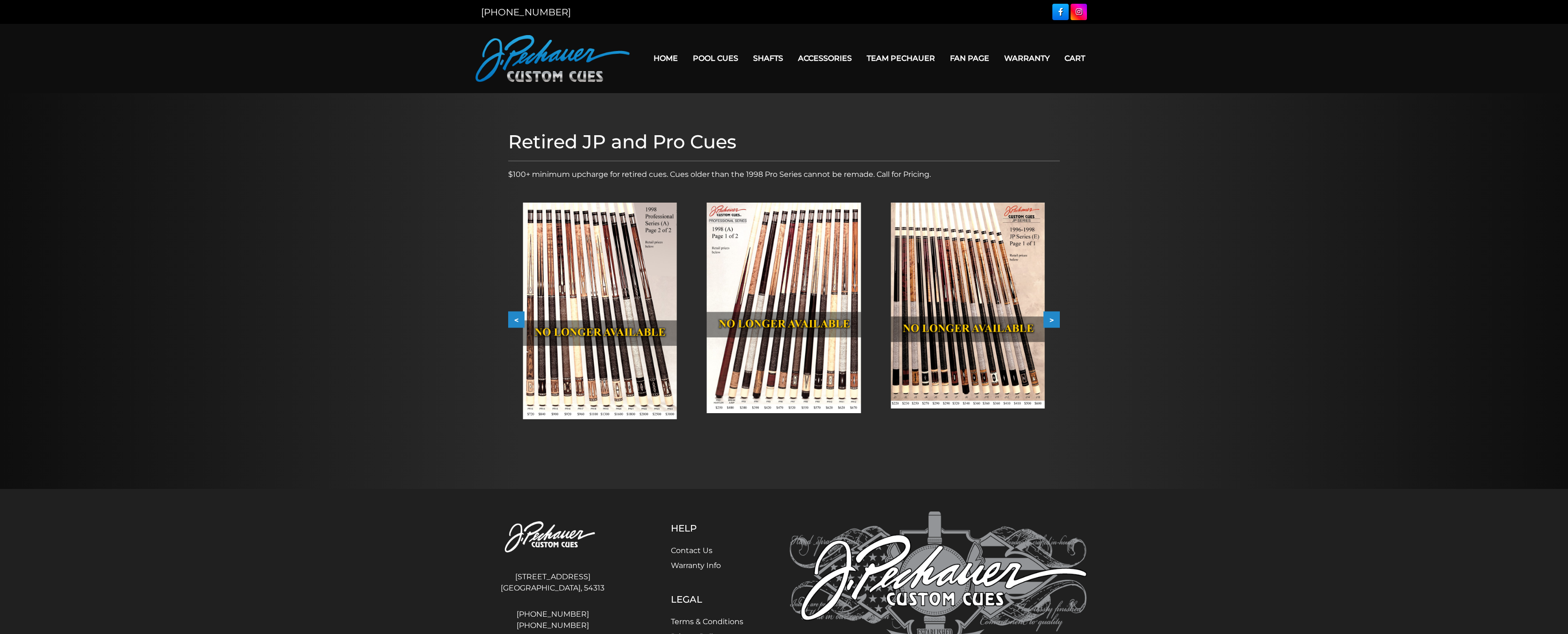
click at [1053, 319] on button ">" at bounding box center [1051, 320] width 16 height 16
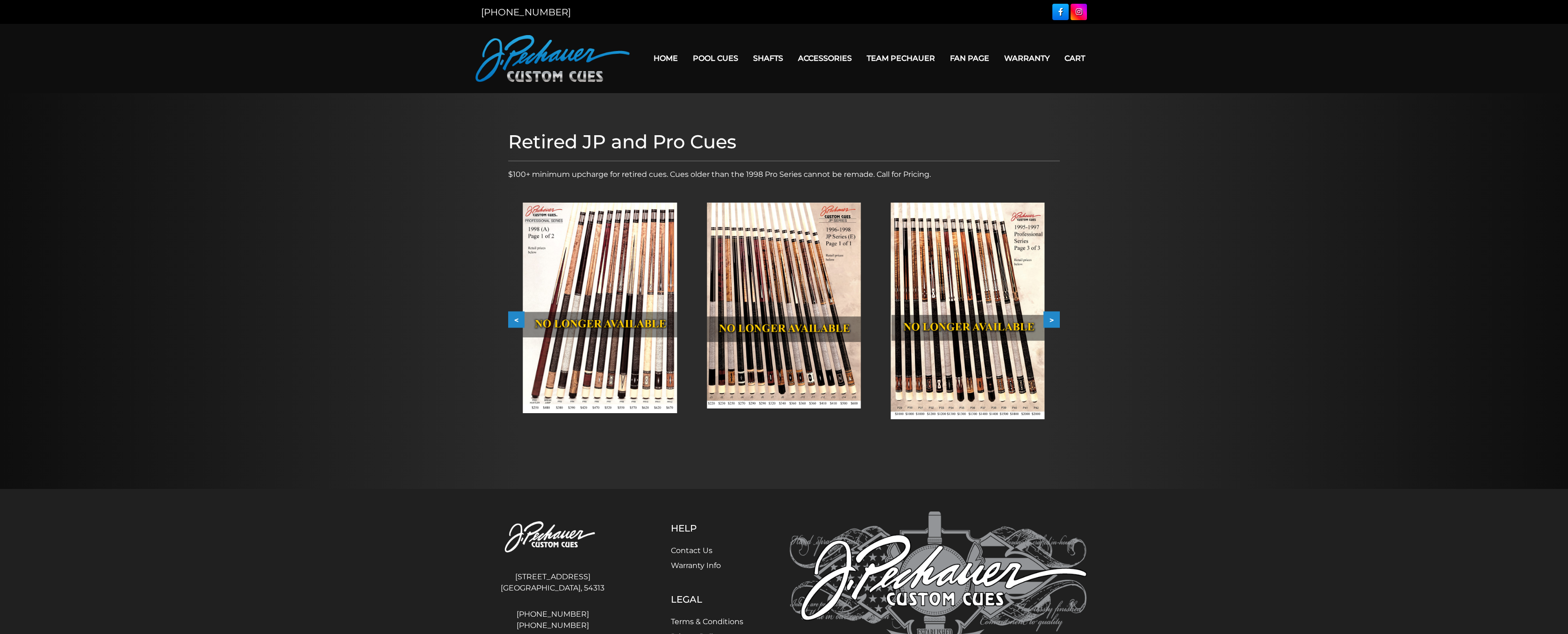
click at [1053, 319] on button ">" at bounding box center [1051, 320] width 16 height 16
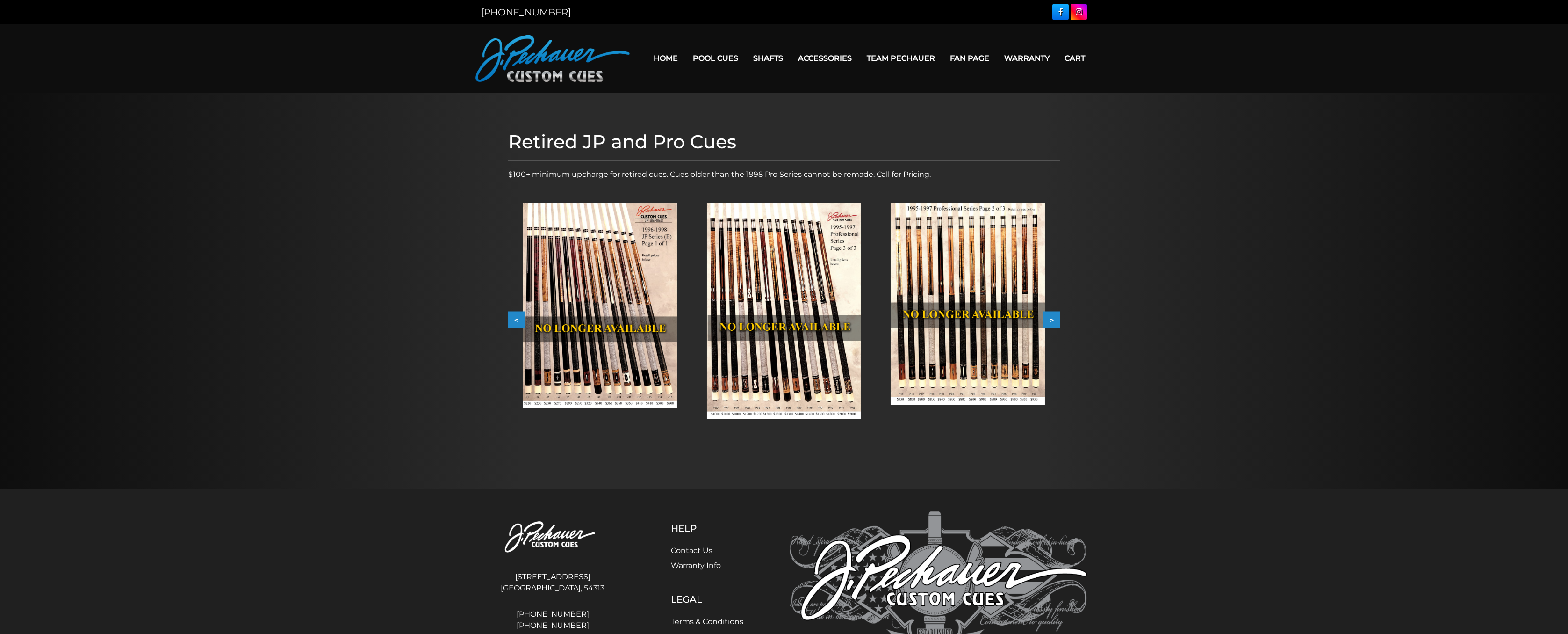
click at [1053, 319] on button ">" at bounding box center [1051, 320] width 16 height 16
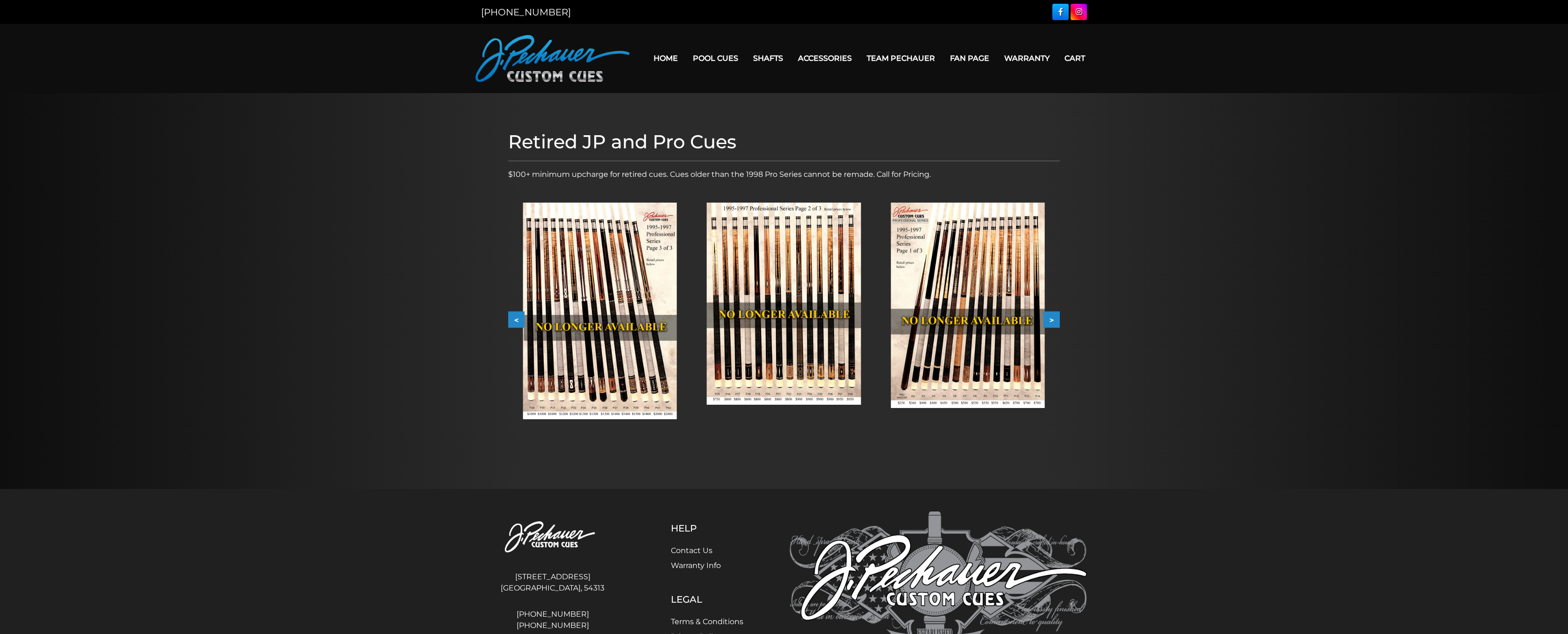
click at [1053, 319] on button ">" at bounding box center [1051, 320] width 16 height 16
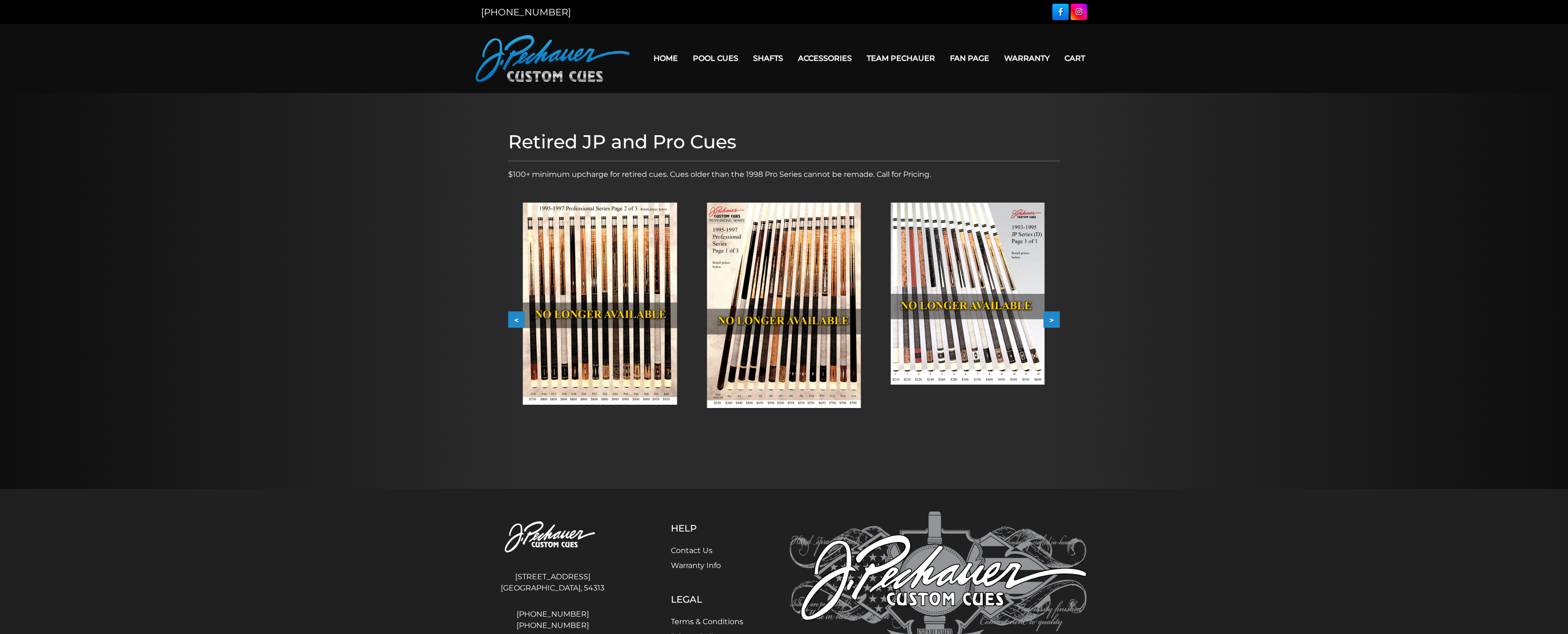
click at [1053, 319] on button ">" at bounding box center [1051, 320] width 16 height 16
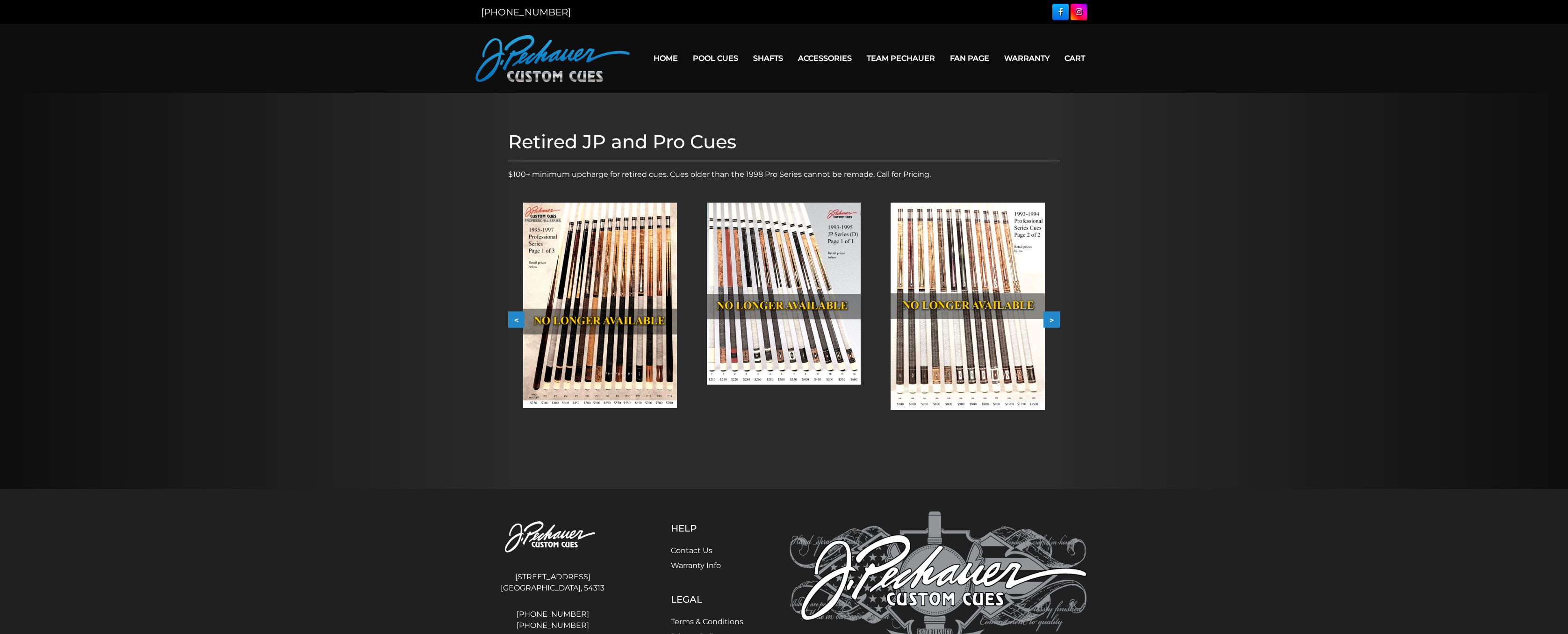
click at [1053, 319] on button ">" at bounding box center [1051, 320] width 16 height 16
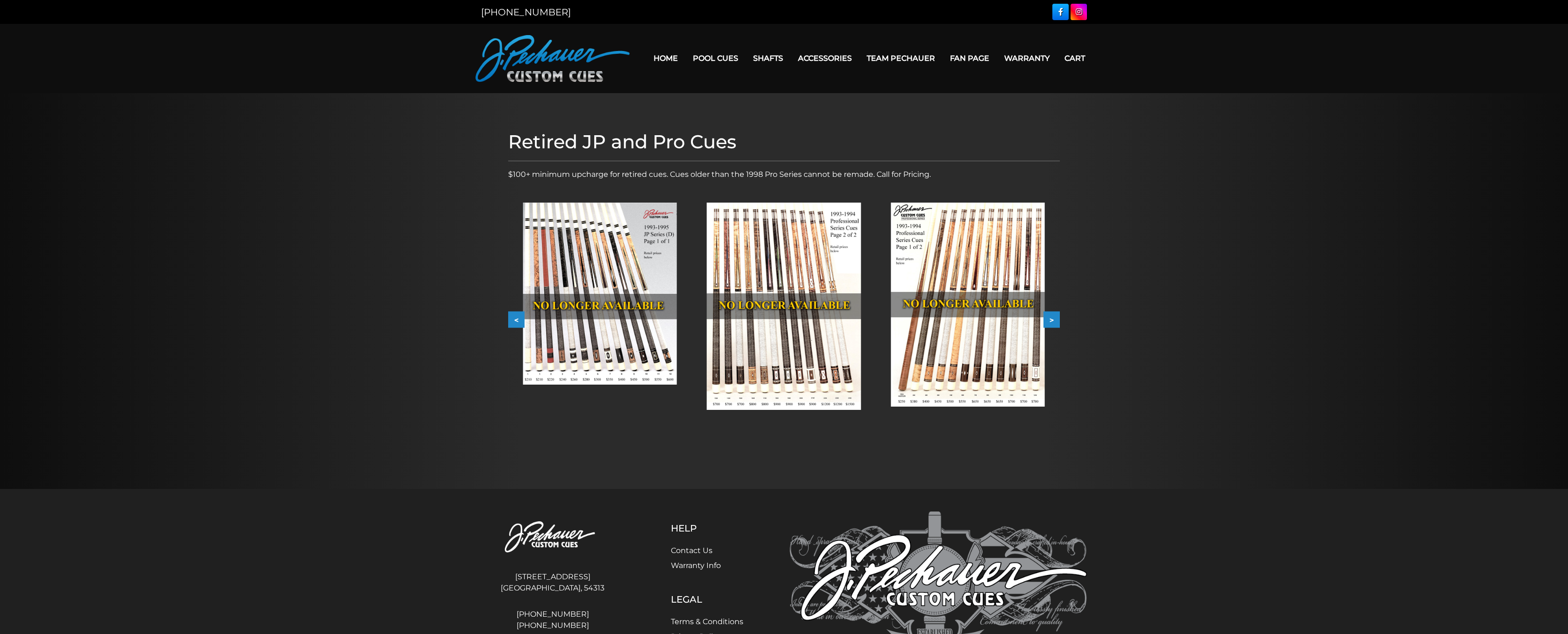
click at [1053, 319] on button ">" at bounding box center [1051, 320] width 16 height 16
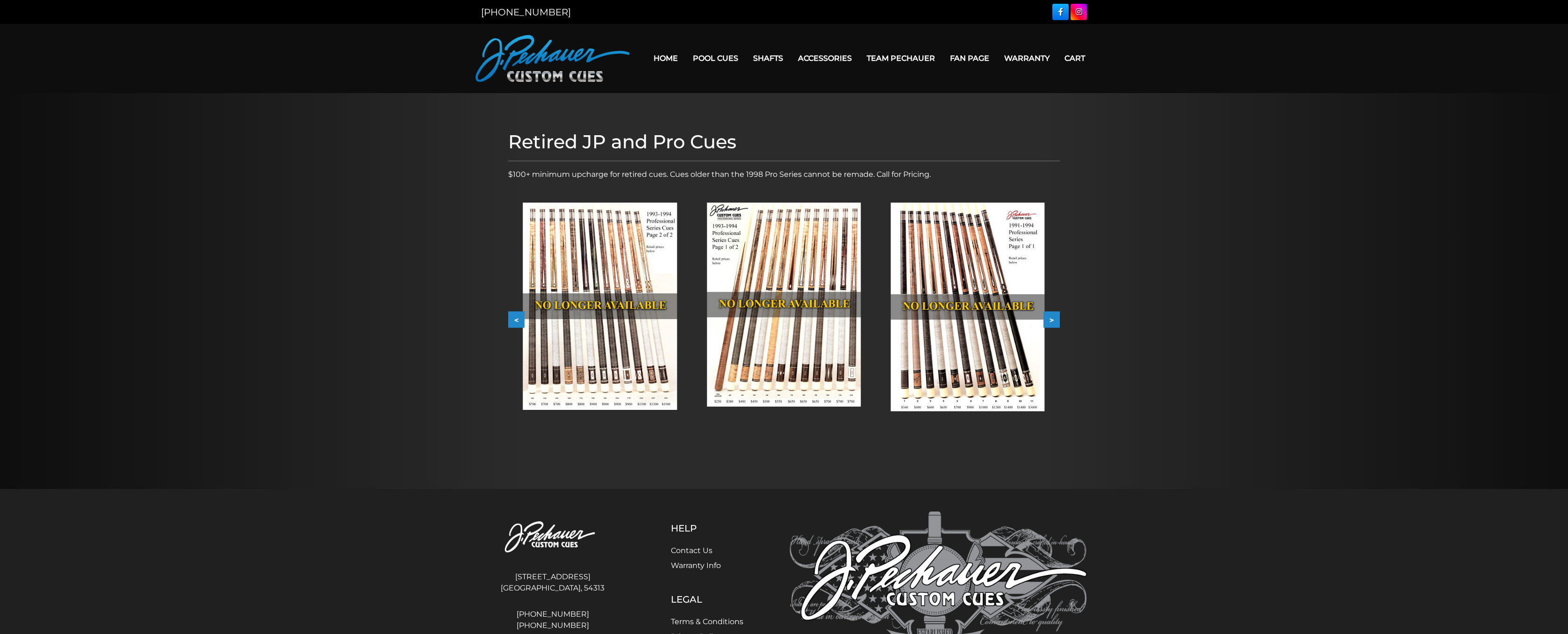
click at [1053, 319] on button ">" at bounding box center [1051, 320] width 16 height 16
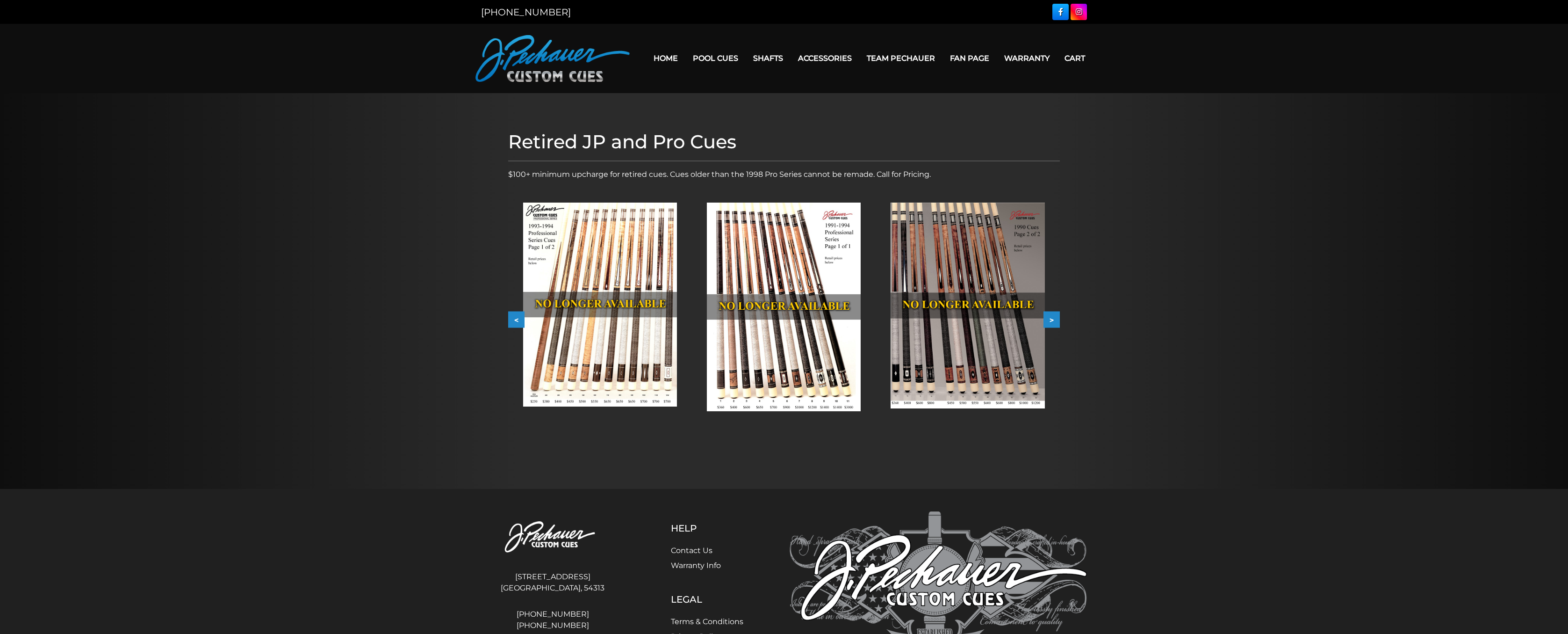
click at [1053, 319] on button ">" at bounding box center [1051, 320] width 16 height 16
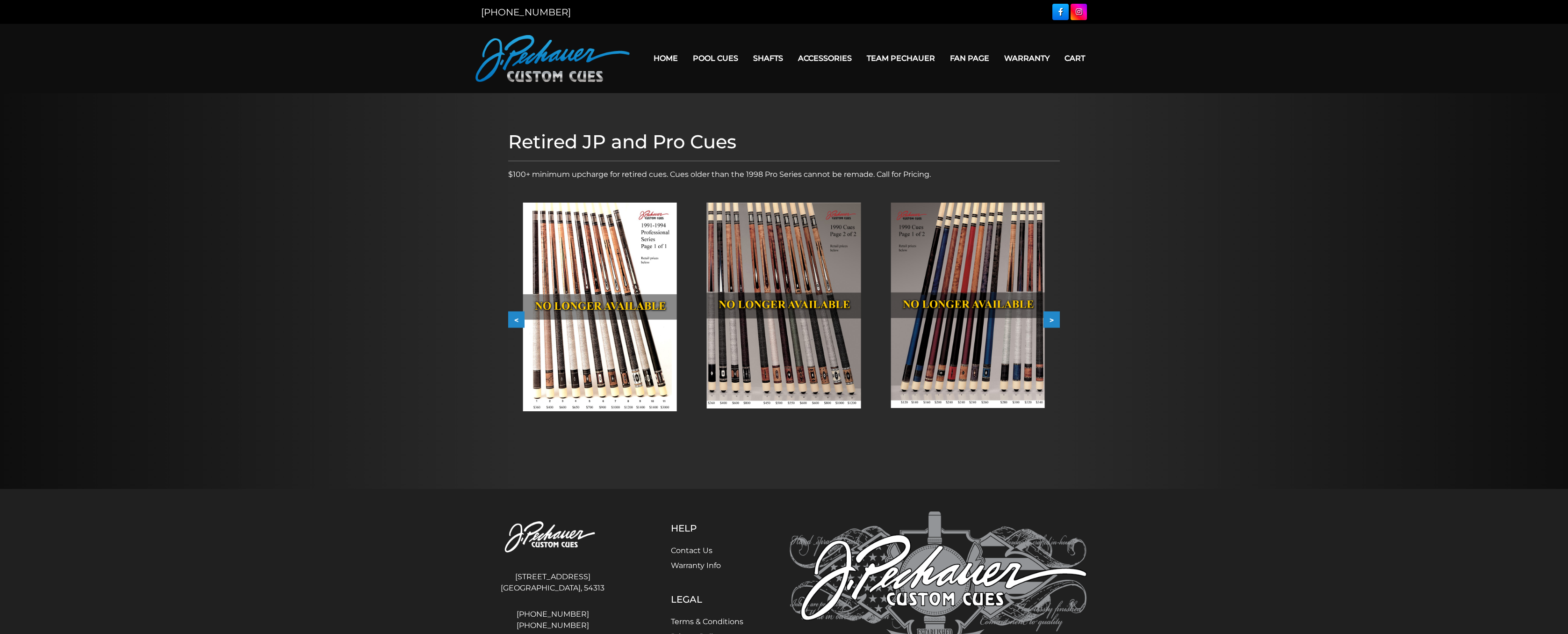
click at [1053, 319] on button ">" at bounding box center [1051, 320] width 16 height 16
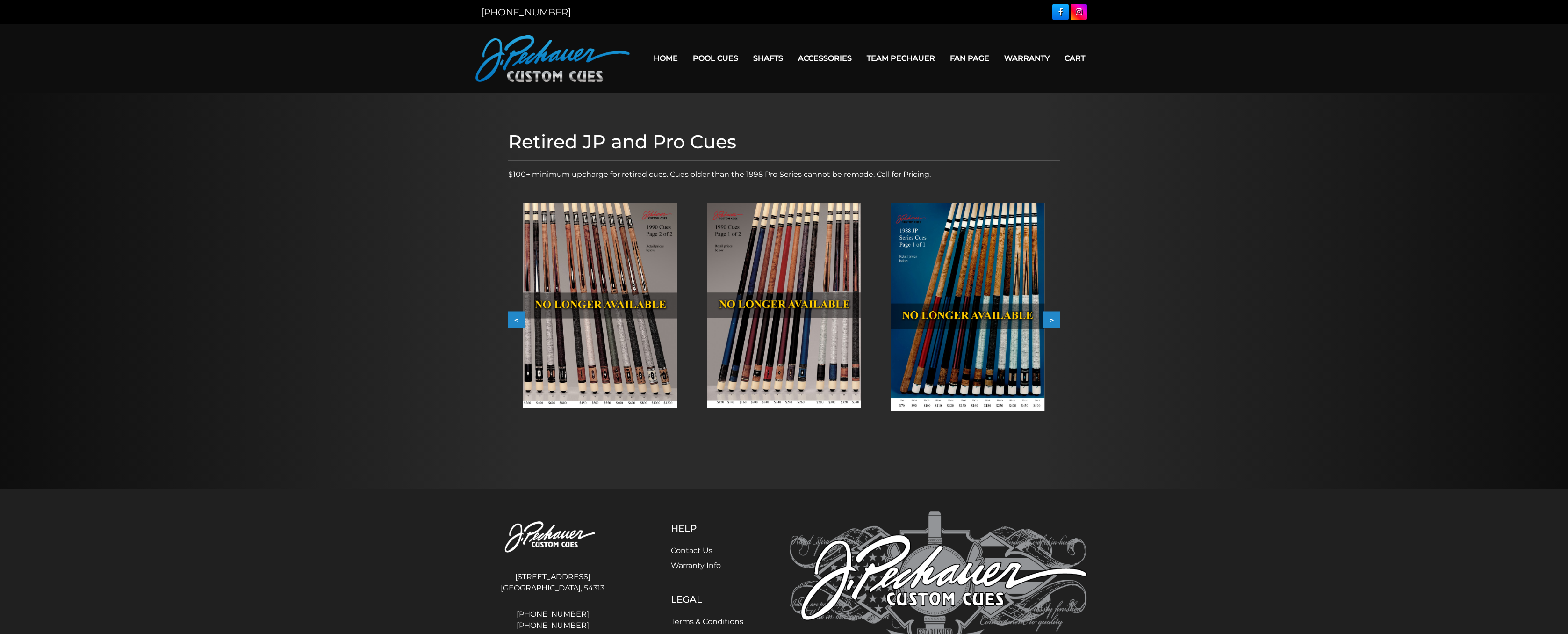
click at [1053, 319] on button ">" at bounding box center [1051, 320] width 16 height 16
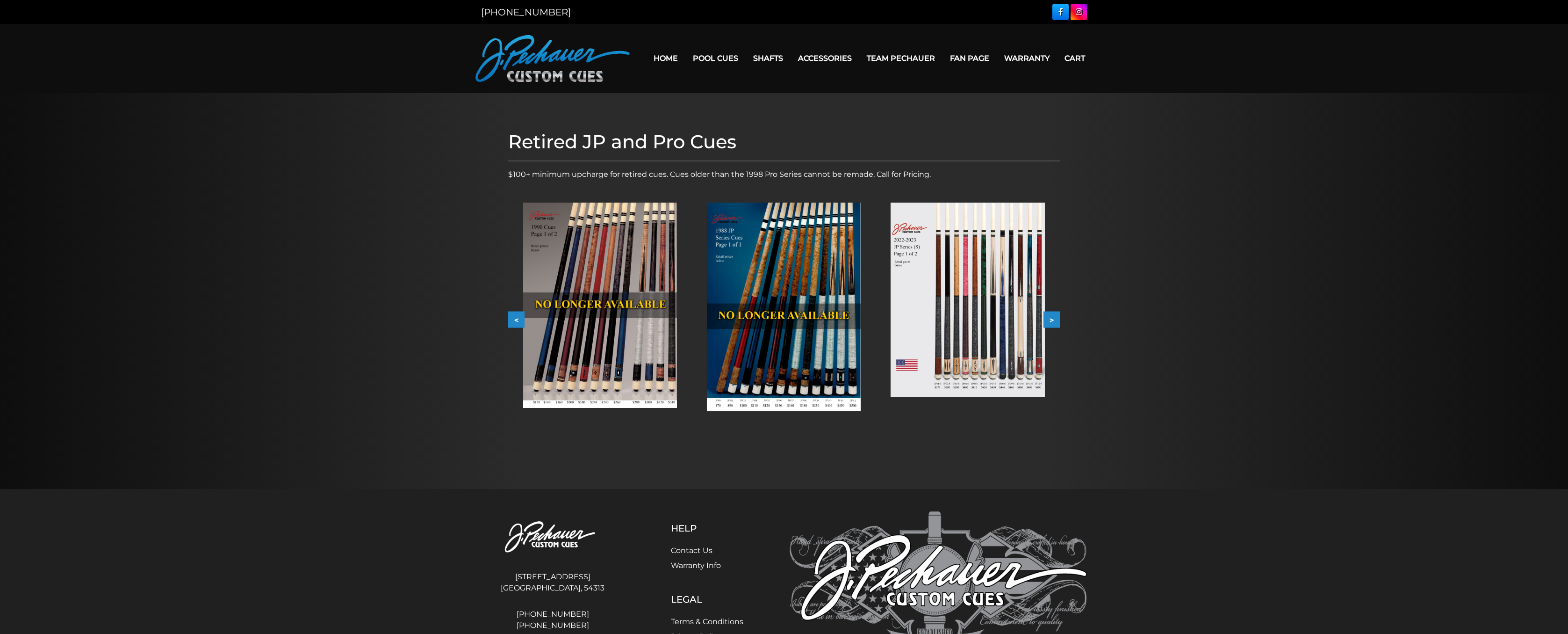
click at [1053, 319] on button ">" at bounding box center [1051, 320] width 16 height 16
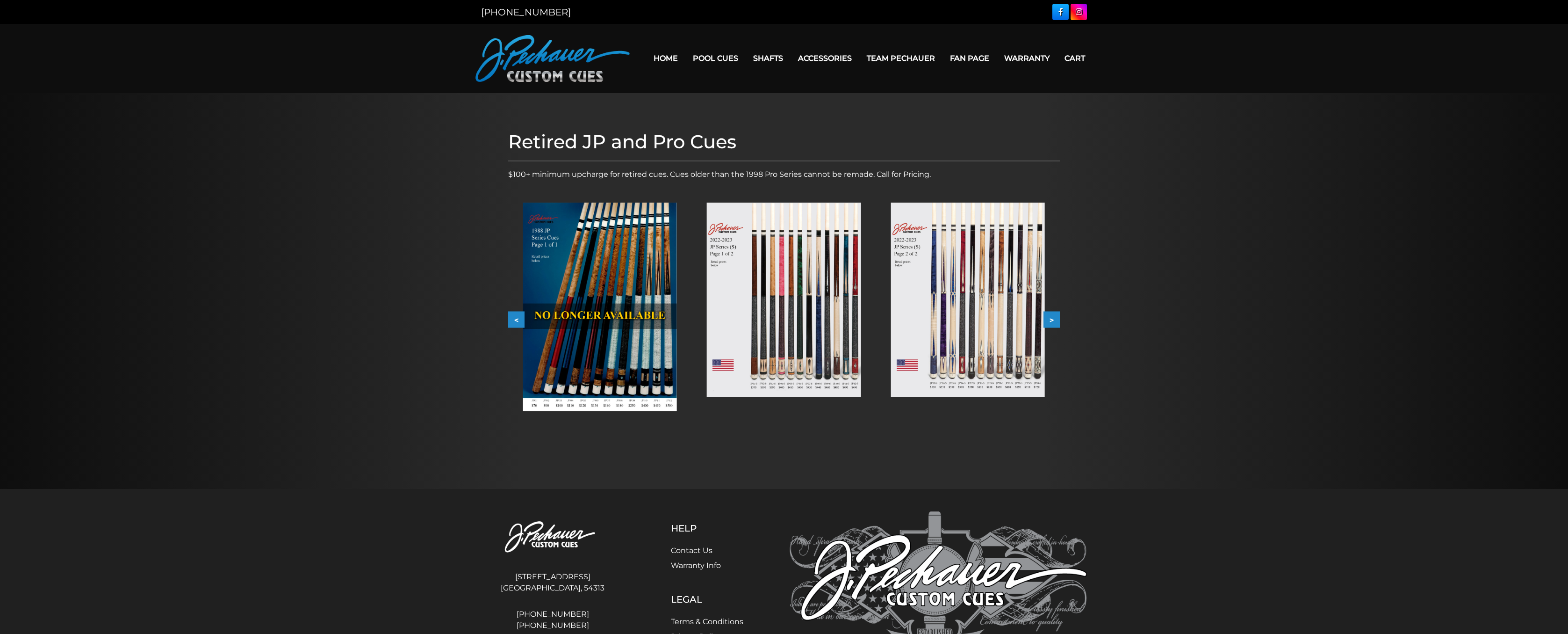
click at [522, 317] on button "<" at bounding box center [516, 320] width 16 height 16
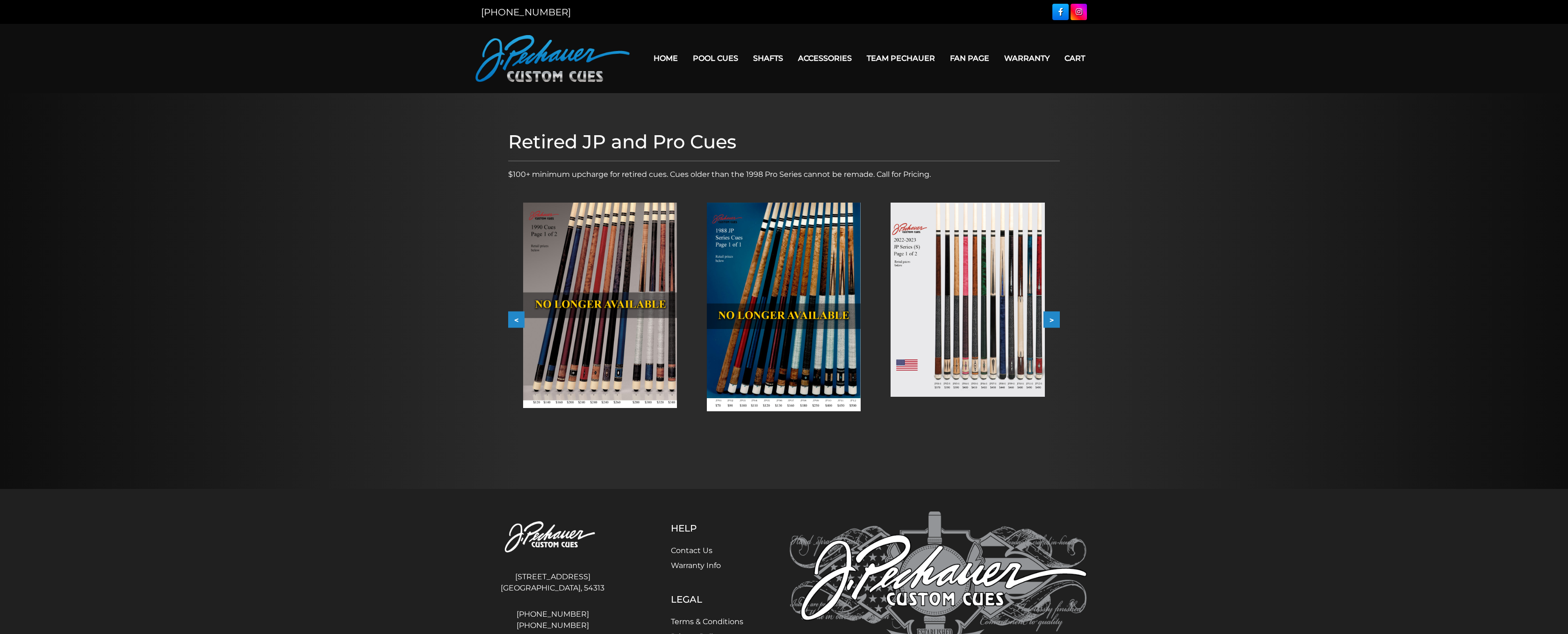
click at [522, 317] on button "<" at bounding box center [516, 320] width 16 height 16
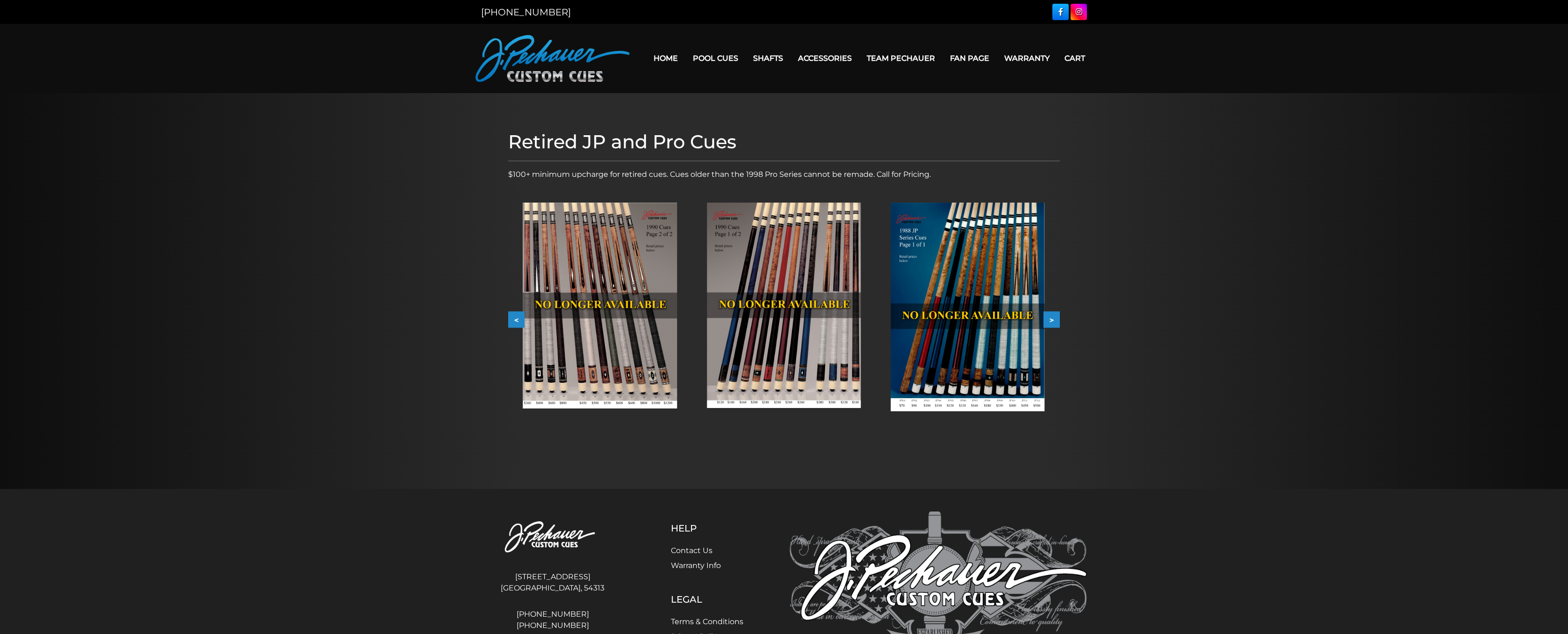
click at [522, 317] on button "<" at bounding box center [516, 320] width 16 height 16
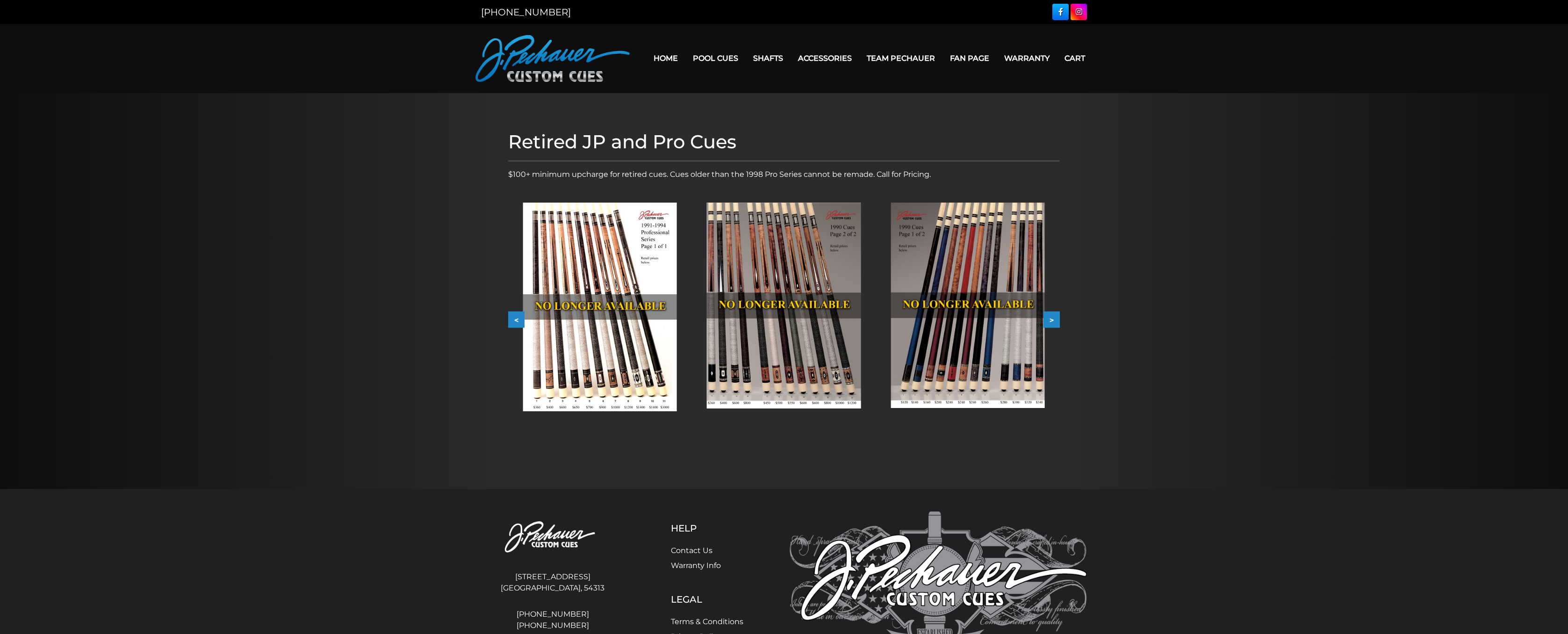
click at [522, 317] on button "<" at bounding box center [516, 320] width 16 height 16
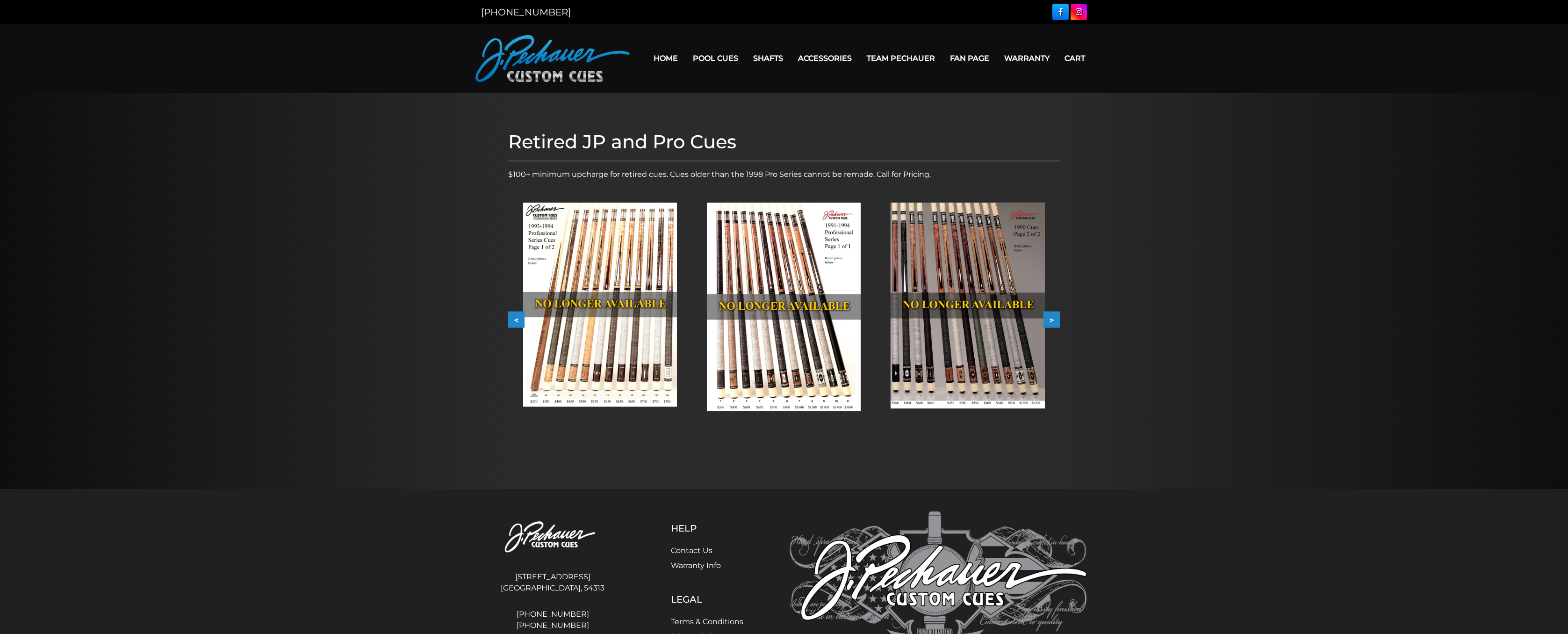
click at [522, 317] on button "<" at bounding box center [516, 320] width 16 height 16
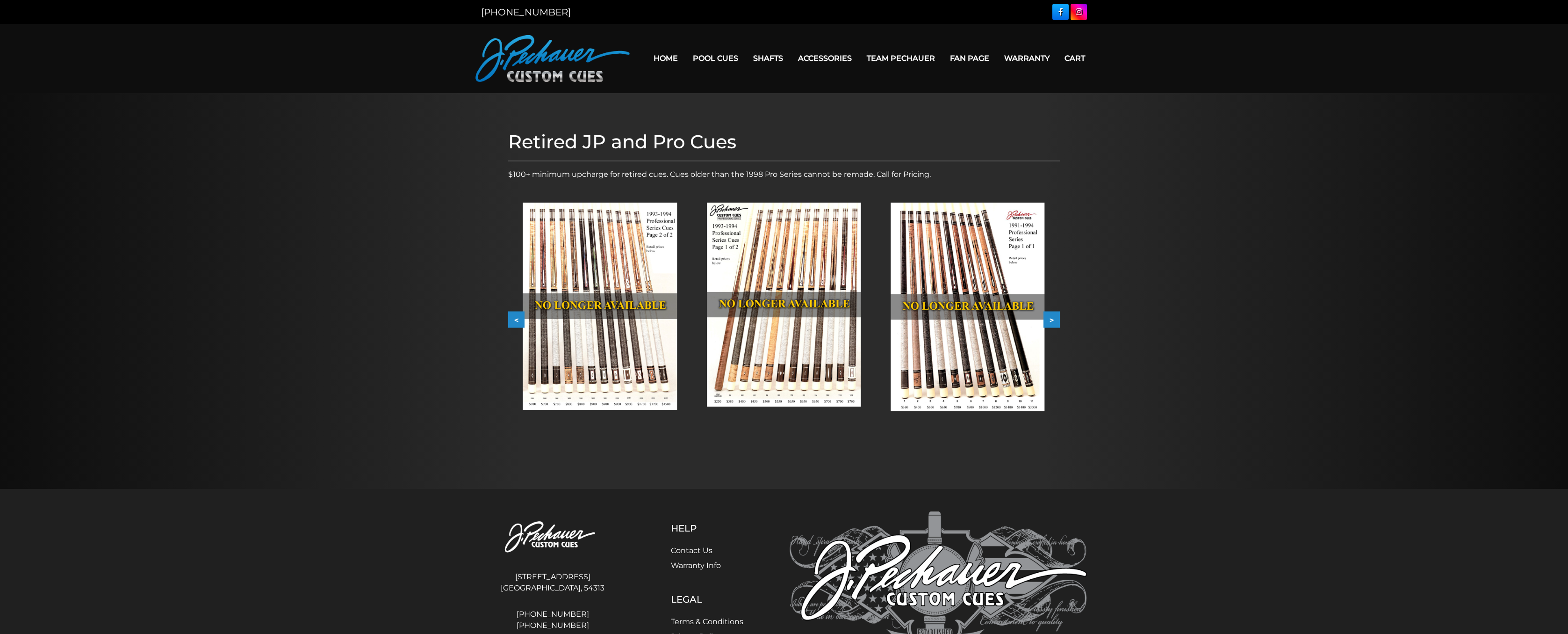
click at [513, 316] on button "<" at bounding box center [516, 320] width 16 height 16
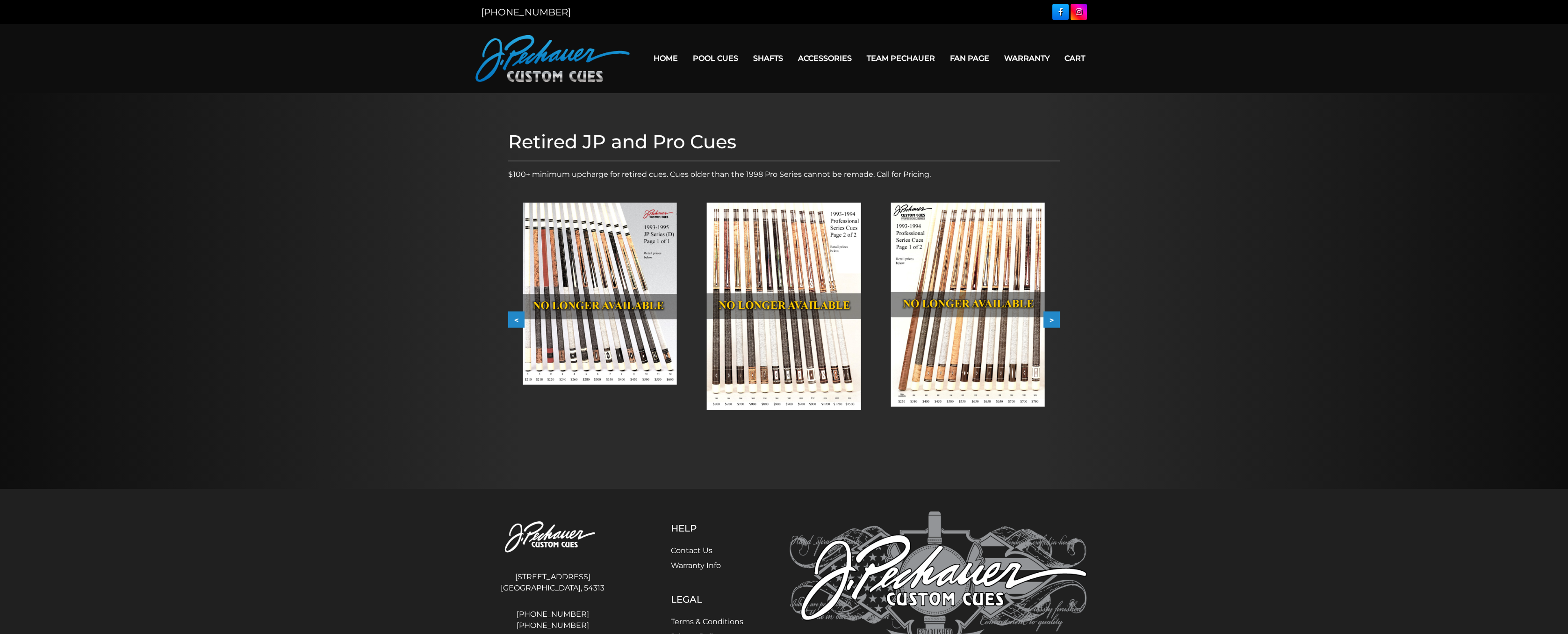
click at [513, 316] on button "<" at bounding box center [516, 320] width 16 height 16
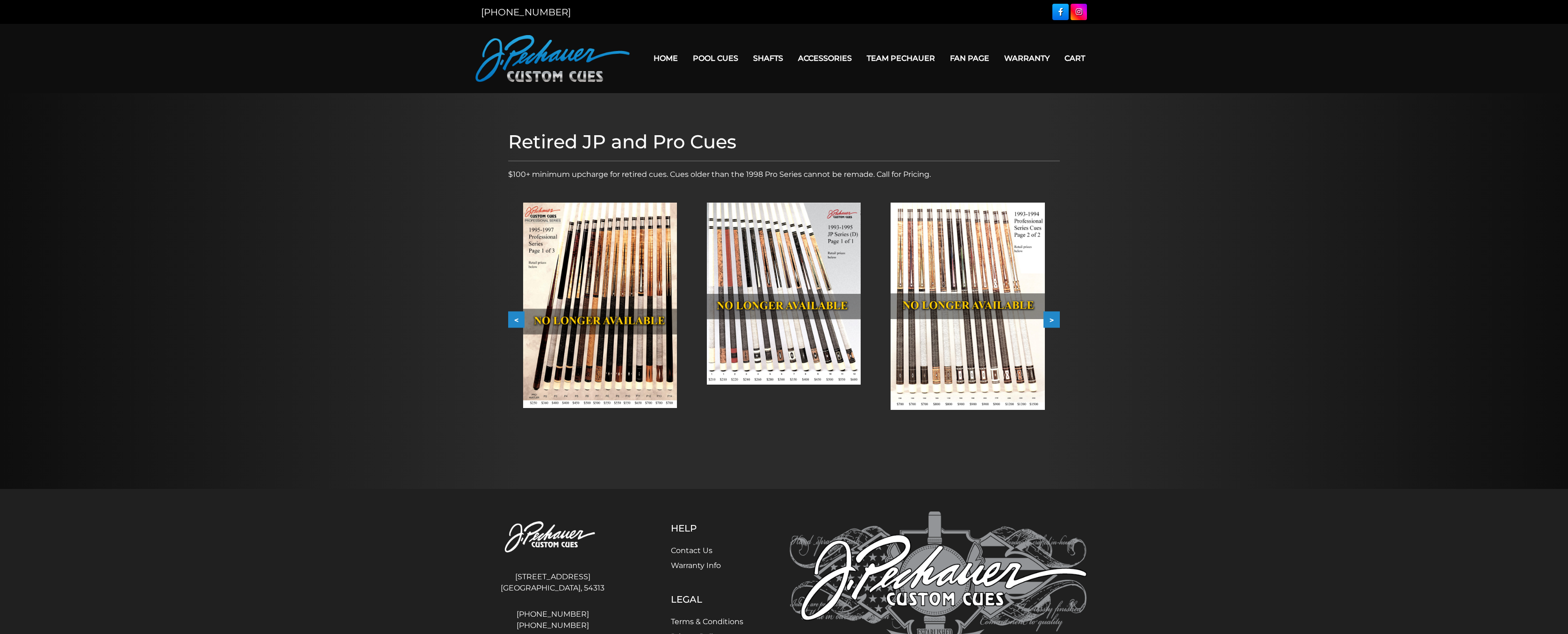
click at [513, 316] on button "<" at bounding box center [516, 320] width 16 height 16
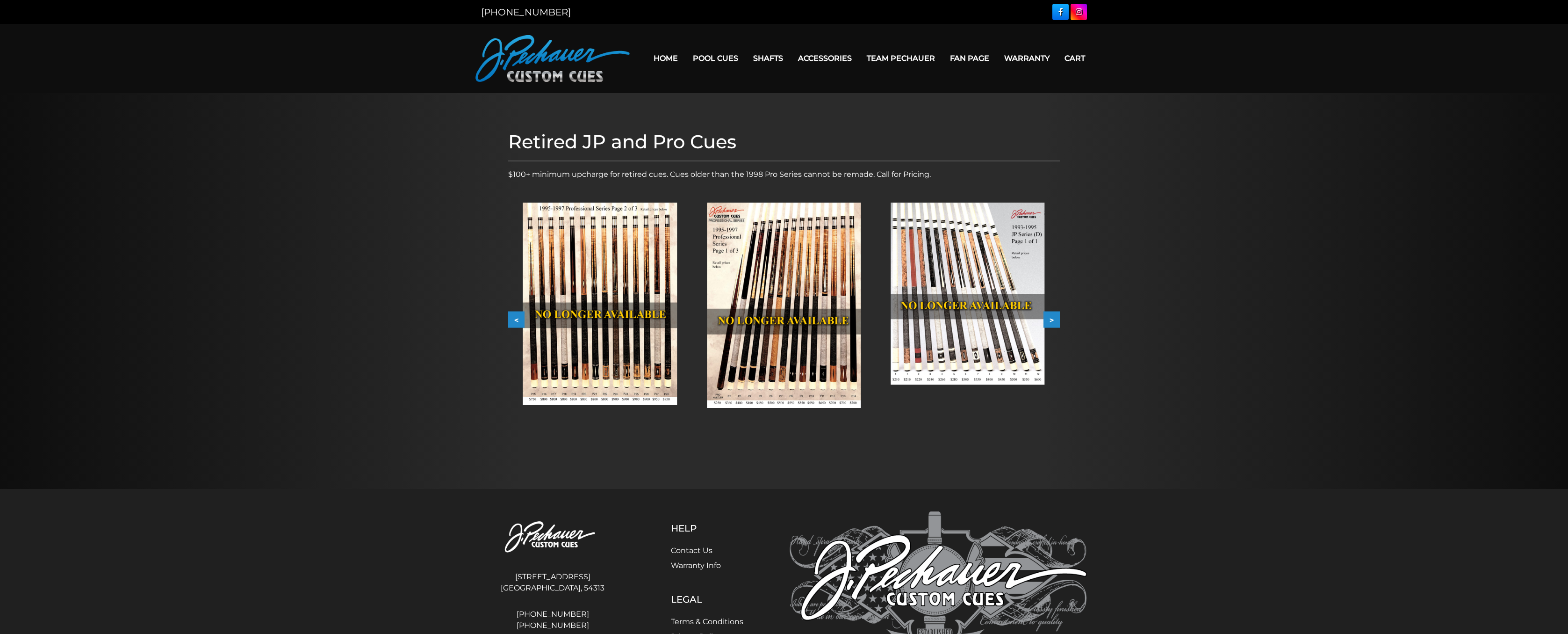
click at [513, 316] on button "<" at bounding box center [516, 320] width 16 height 16
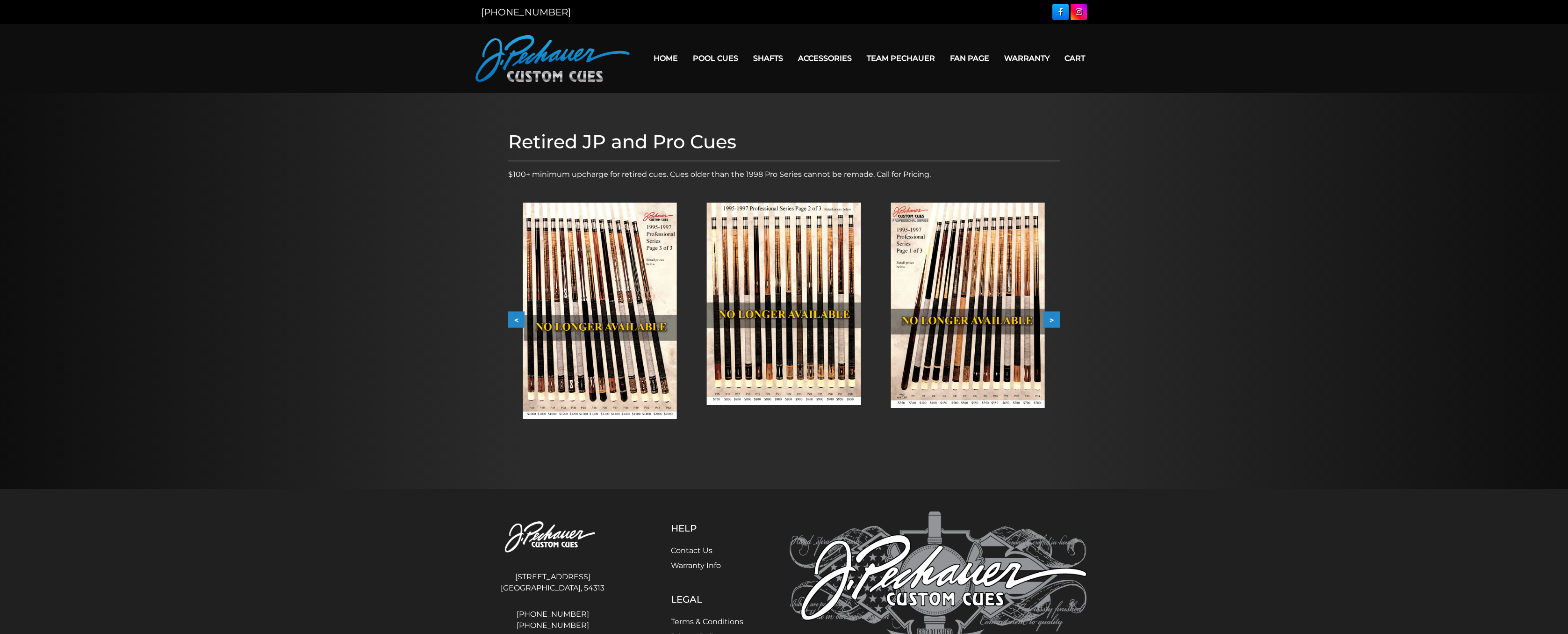
click at [513, 316] on button "<" at bounding box center [516, 320] width 16 height 16
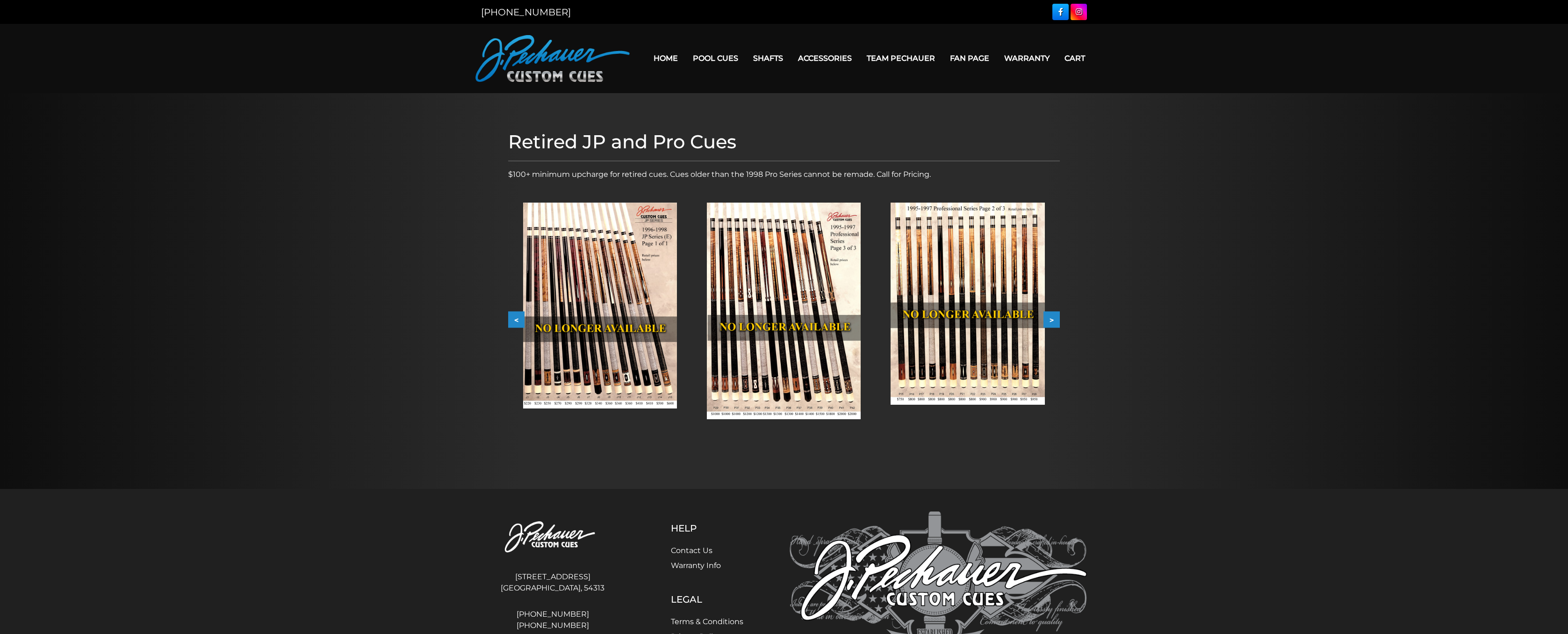
click at [513, 316] on button "<" at bounding box center [516, 320] width 16 height 16
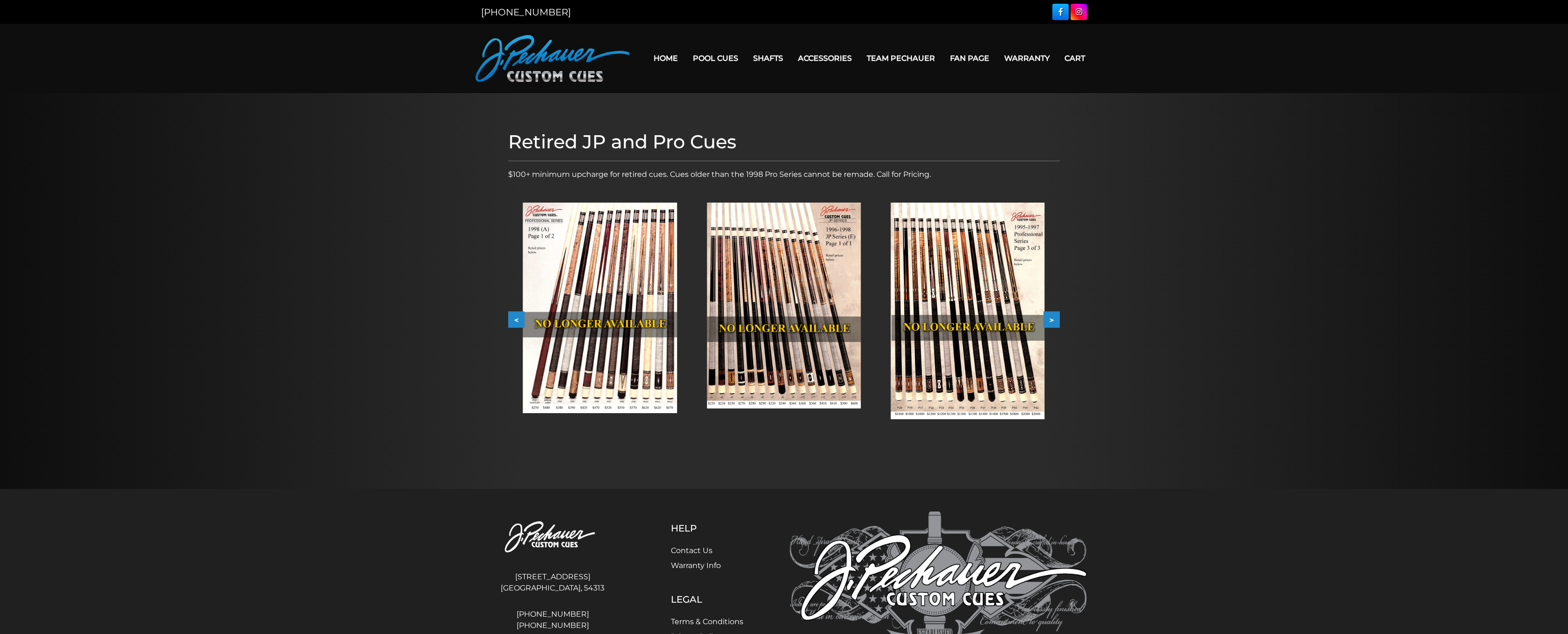
click at [513, 316] on button "<" at bounding box center [516, 320] width 16 height 16
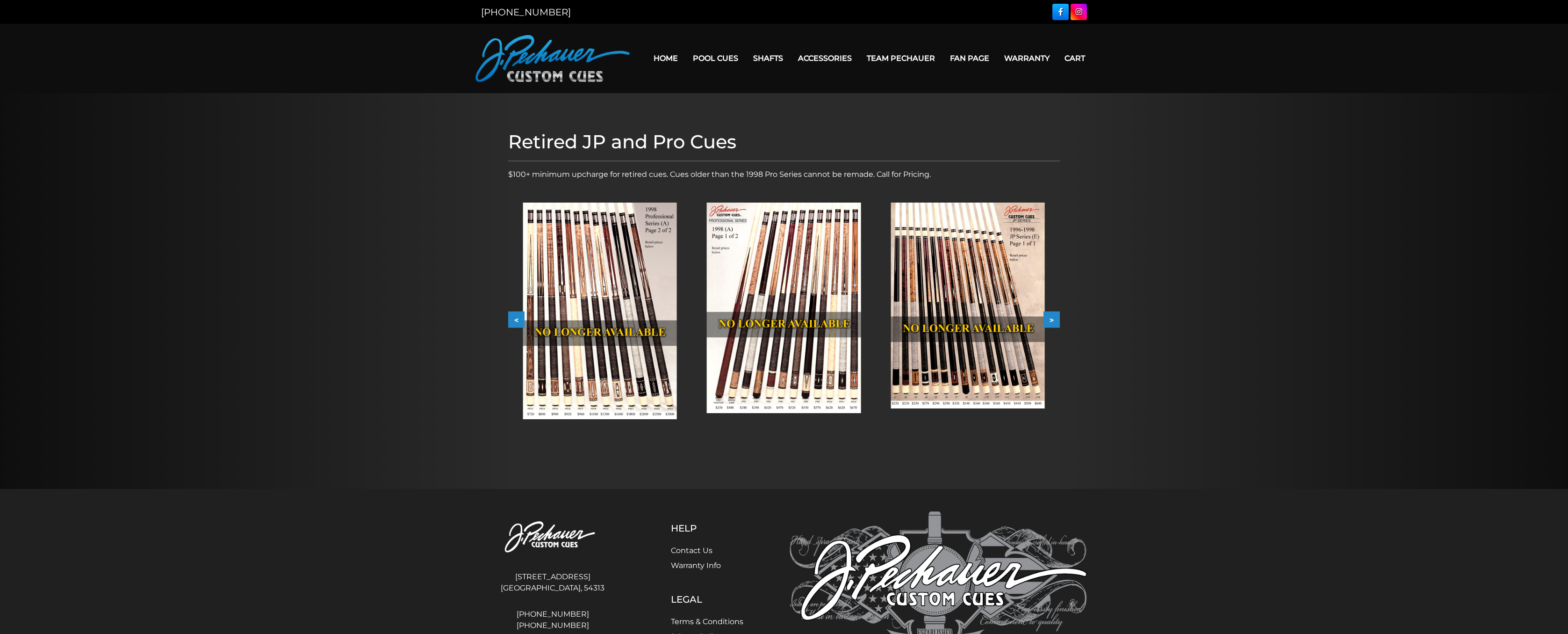
click at [513, 316] on button "<" at bounding box center [516, 320] width 16 height 16
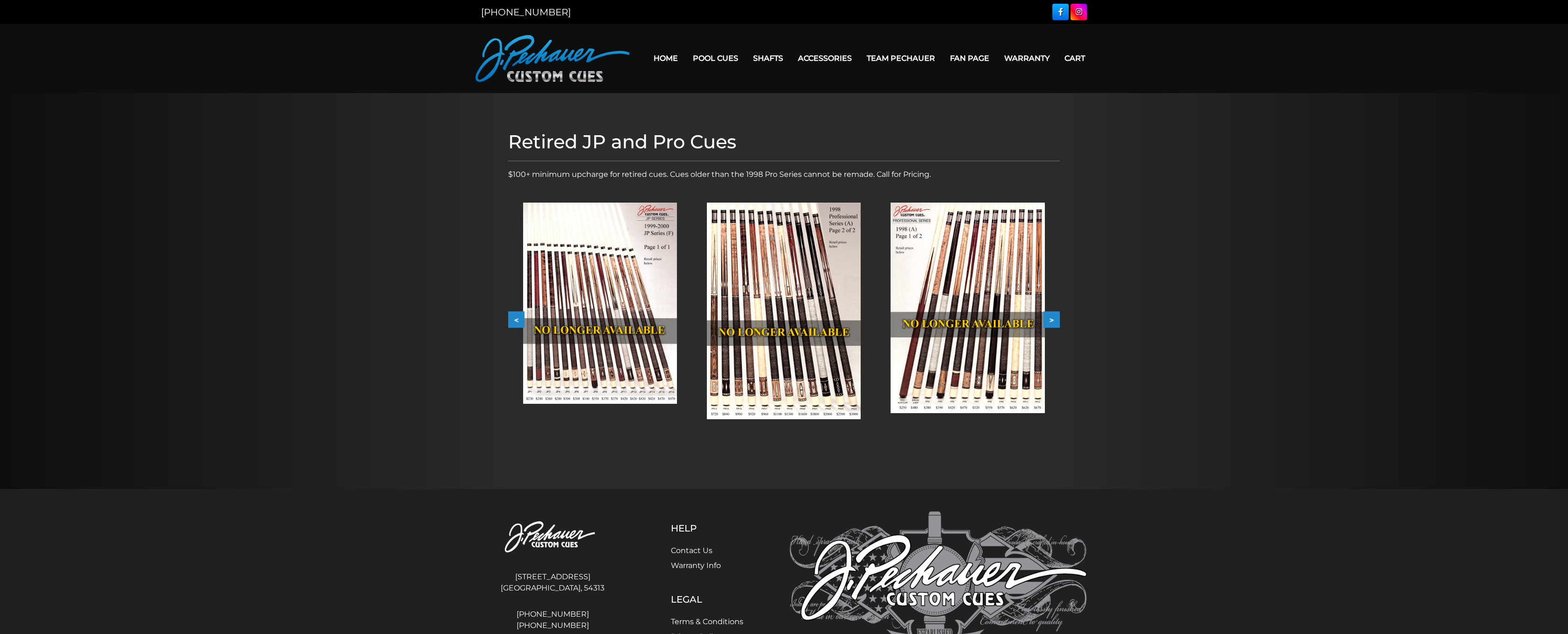
click at [513, 316] on button "<" at bounding box center [516, 320] width 16 height 16
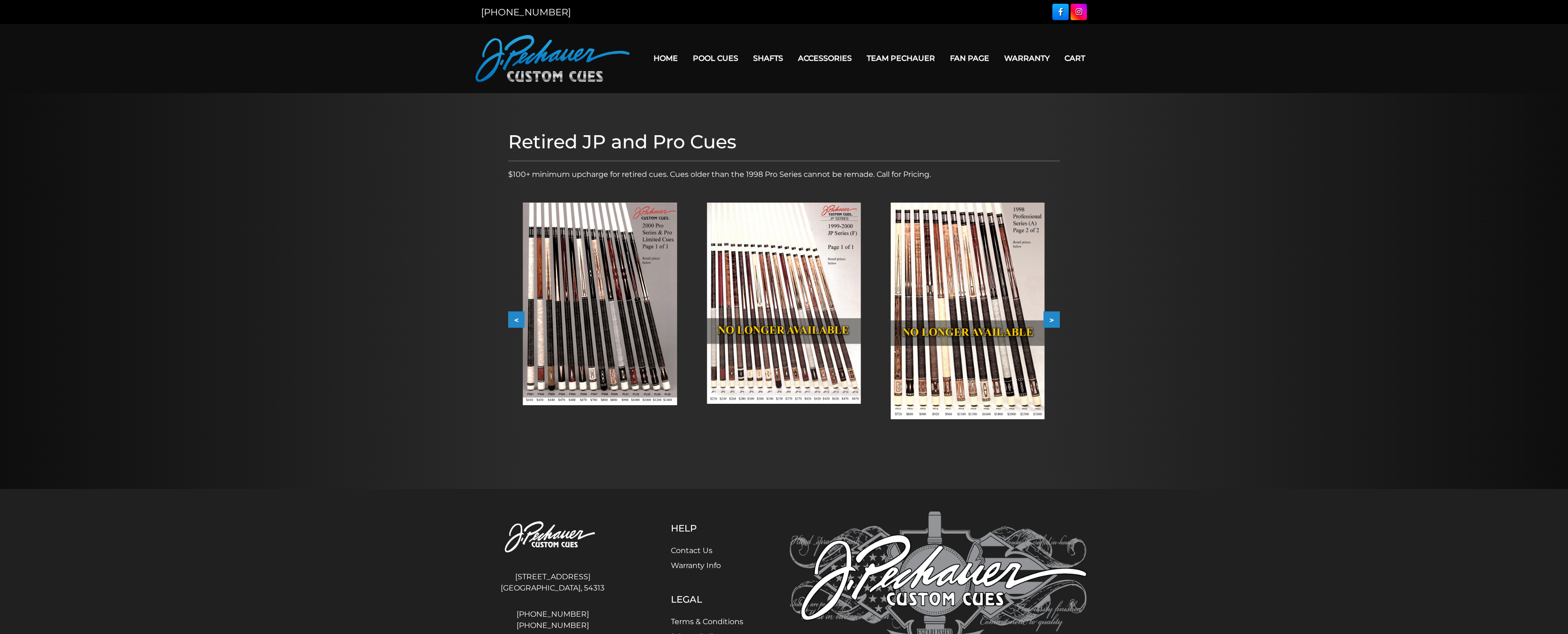
click at [513, 316] on button "<" at bounding box center [516, 320] width 16 height 16
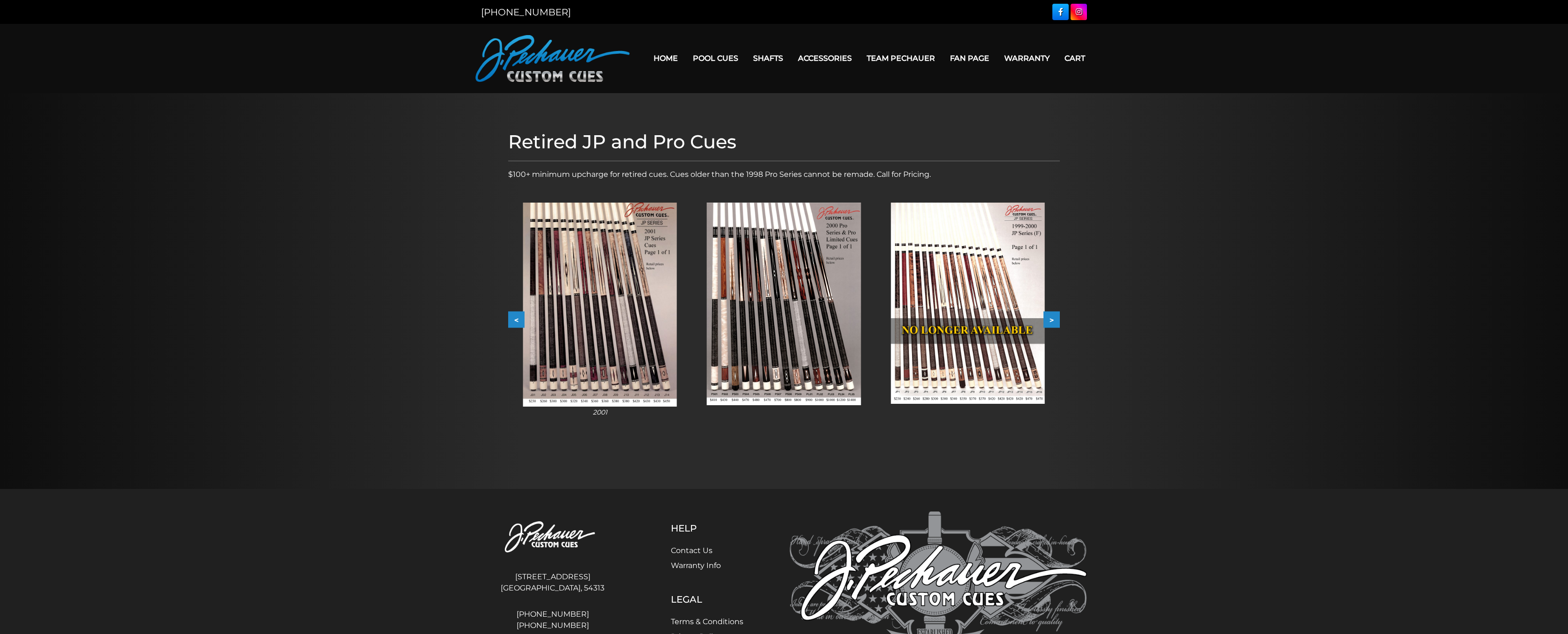
click at [513, 316] on button "<" at bounding box center [516, 320] width 16 height 16
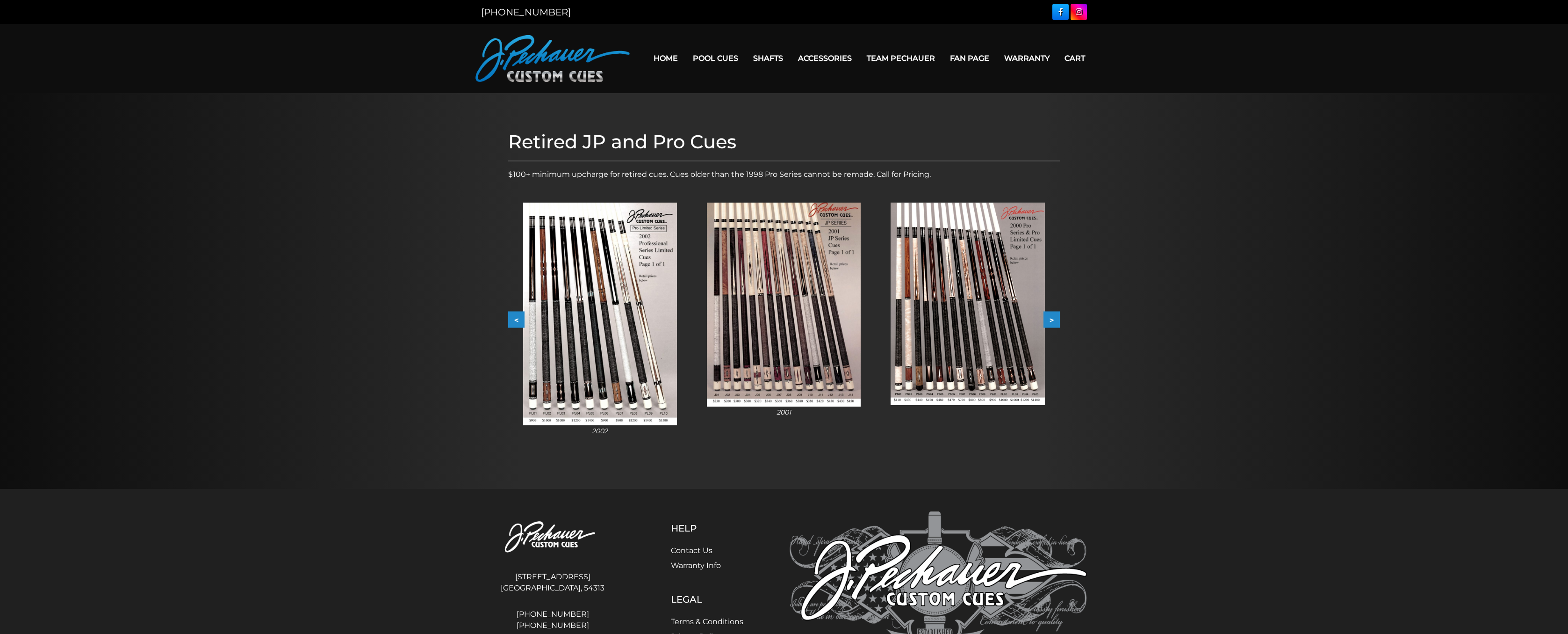
click at [513, 316] on button "<" at bounding box center [516, 320] width 16 height 16
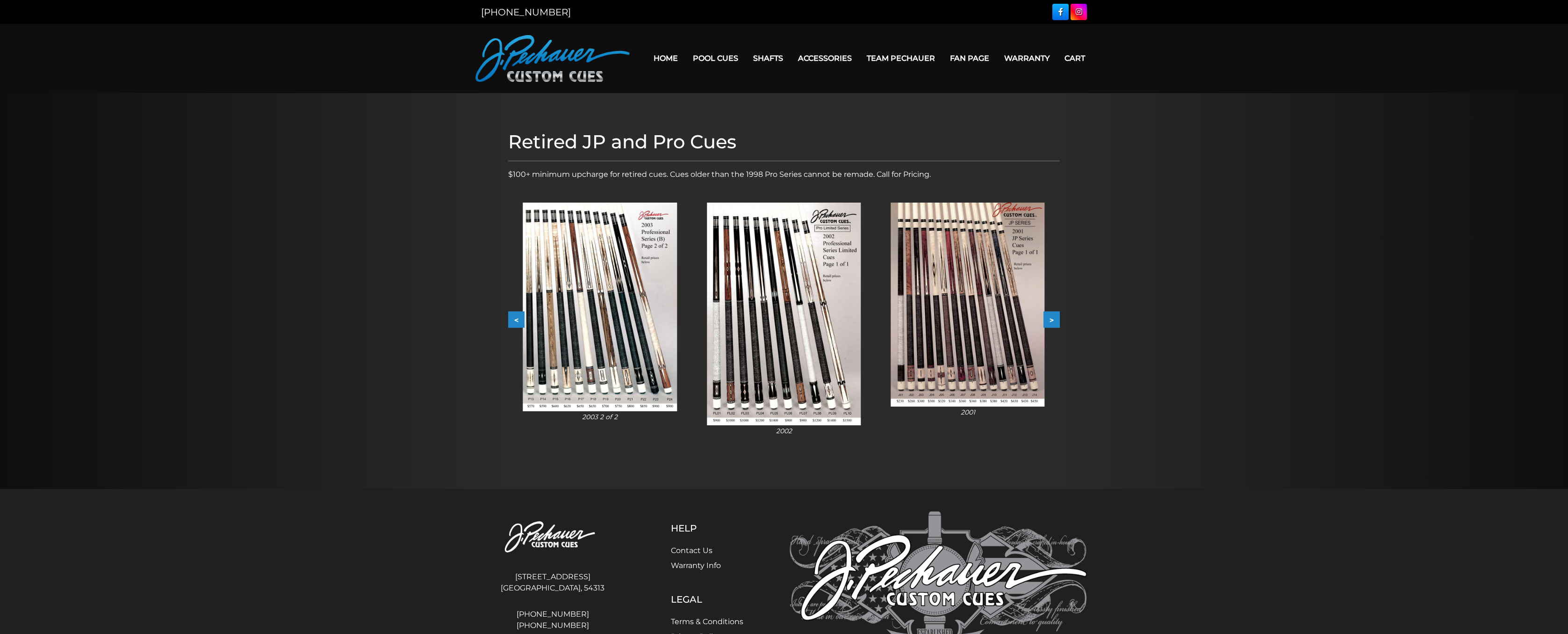
click at [513, 316] on button "<" at bounding box center [516, 320] width 16 height 16
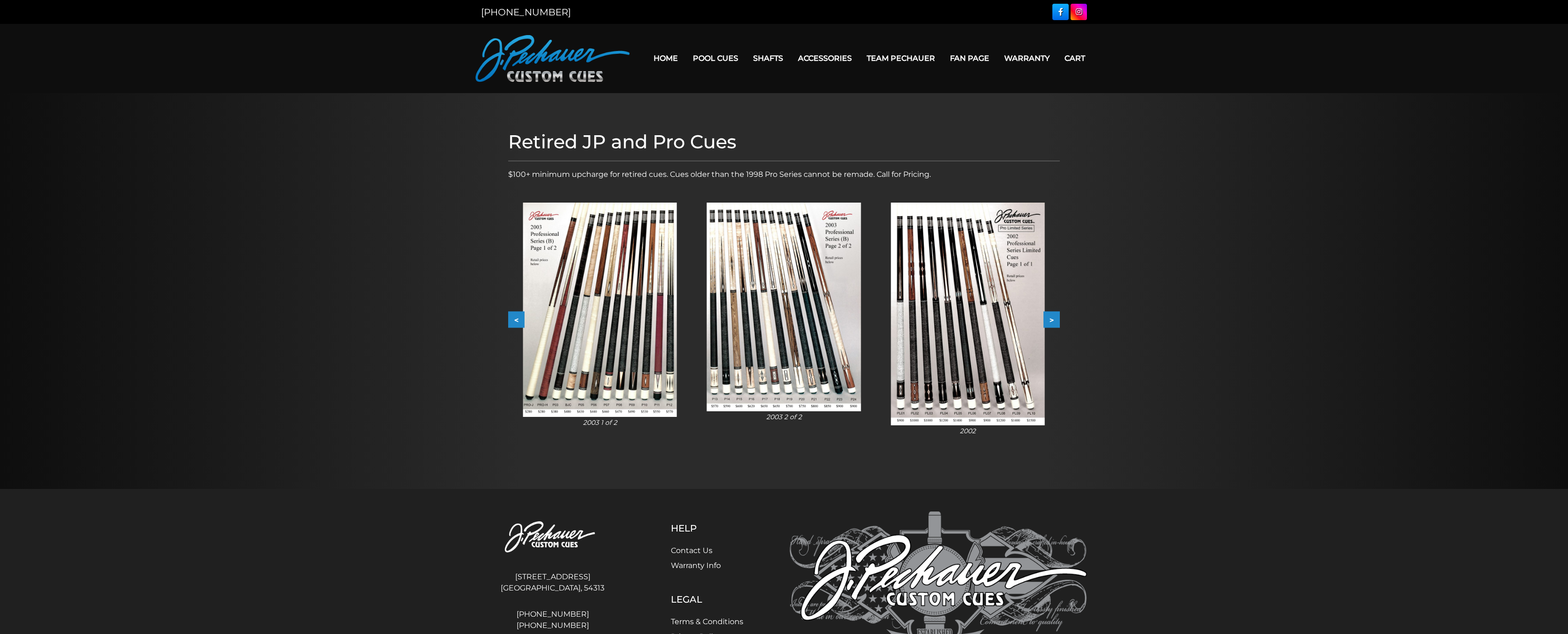
click at [513, 316] on button "<" at bounding box center [516, 320] width 16 height 16
